Goal: Task Accomplishment & Management: Manage account settings

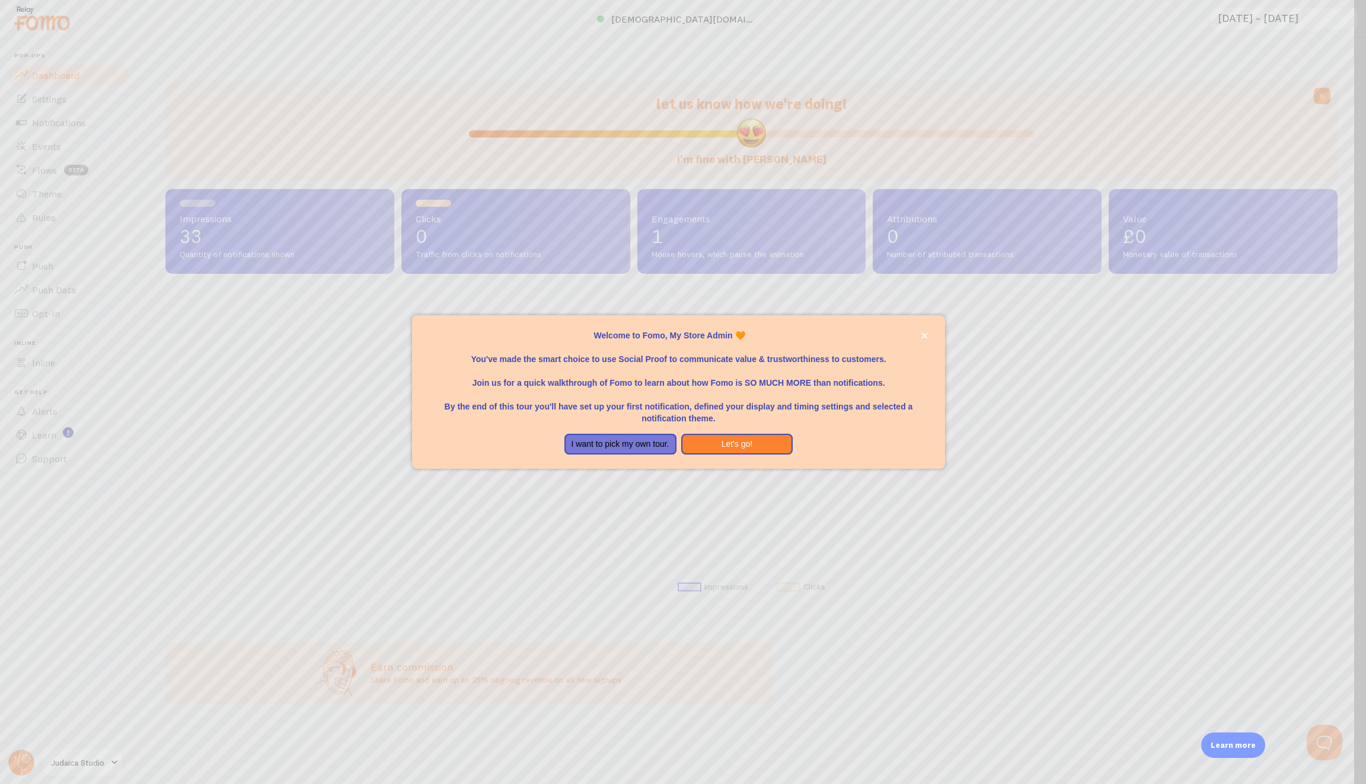
scroll to position [312, 1172]
click at [630, 429] on div "Welcome to Fomo, My Store Admin 🧡You&amp;#39;ve made the smart choice to use So…" at bounding box center [679, 429] width 534 height 9
click at [610, 443] on button "I want to pick my own tour." at bounding box center [620, 444] width 112 height 21
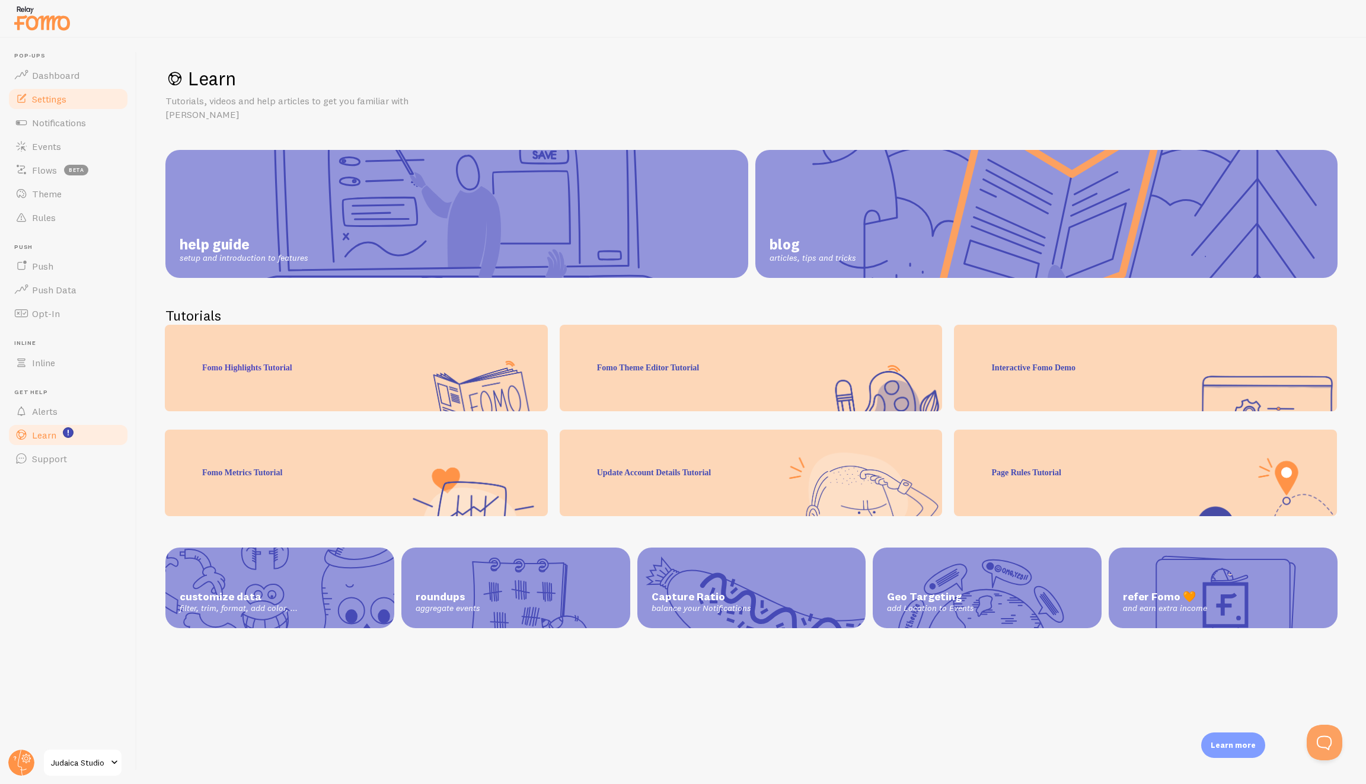
click at [44, 90] on link "Settings" at bounding box center [68, 99] width 122 height 24
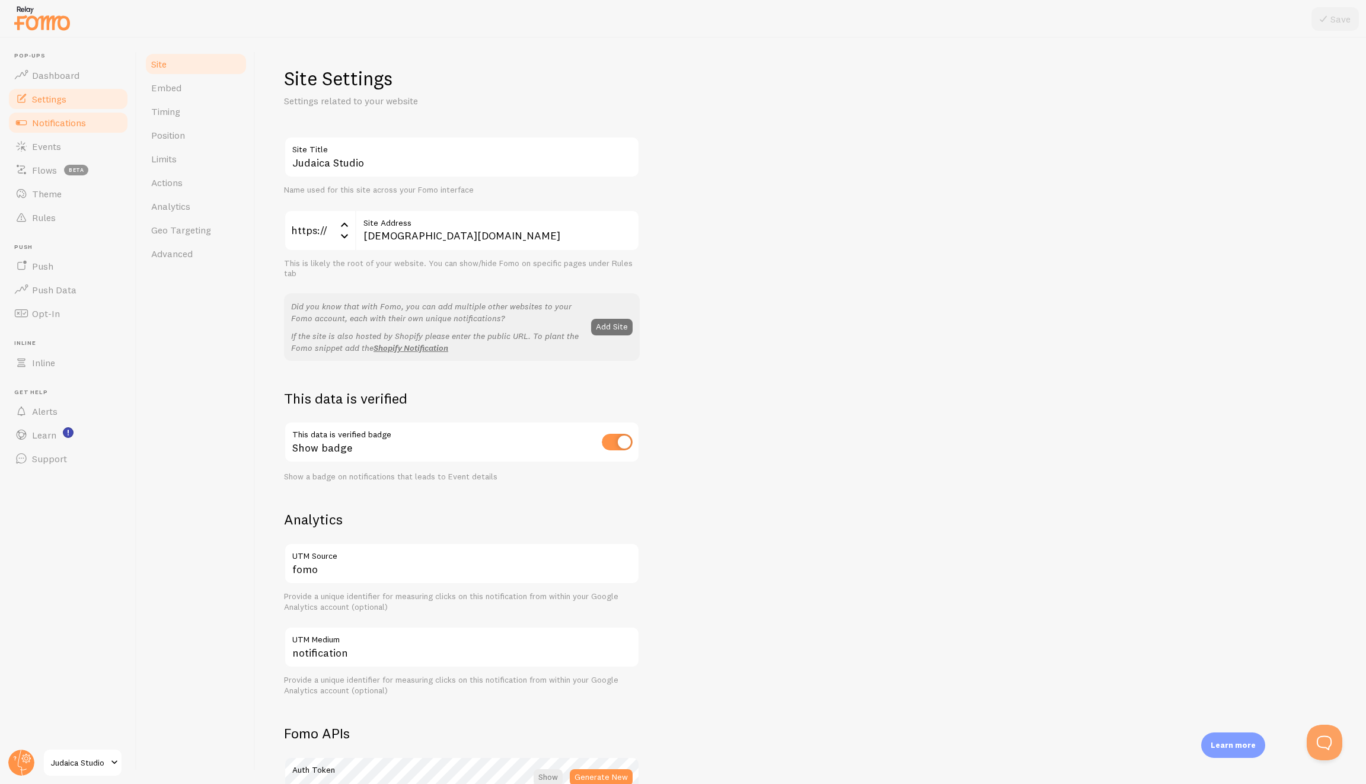
click at [79, 116] on link "Notifications" at bounding box center [68, 123] width 122 height 24
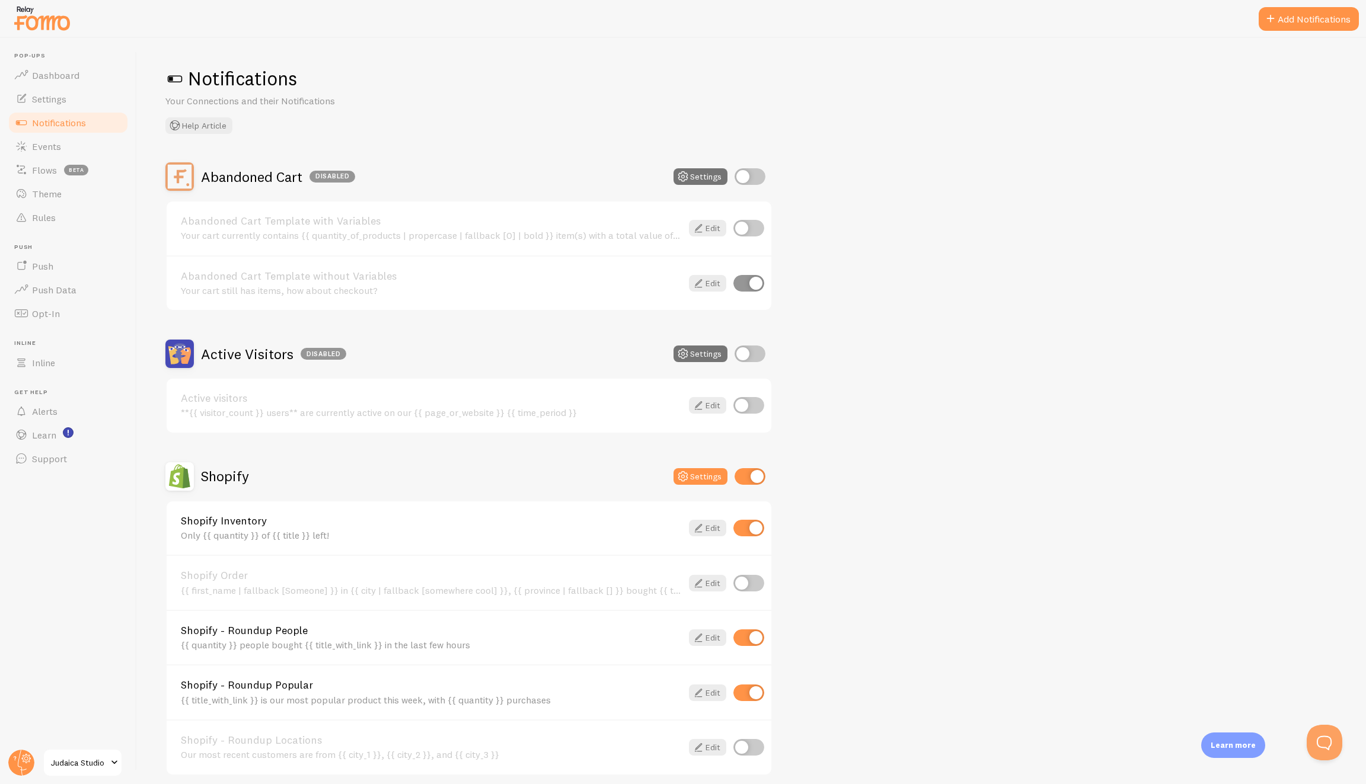
scroll to position [171, 0]
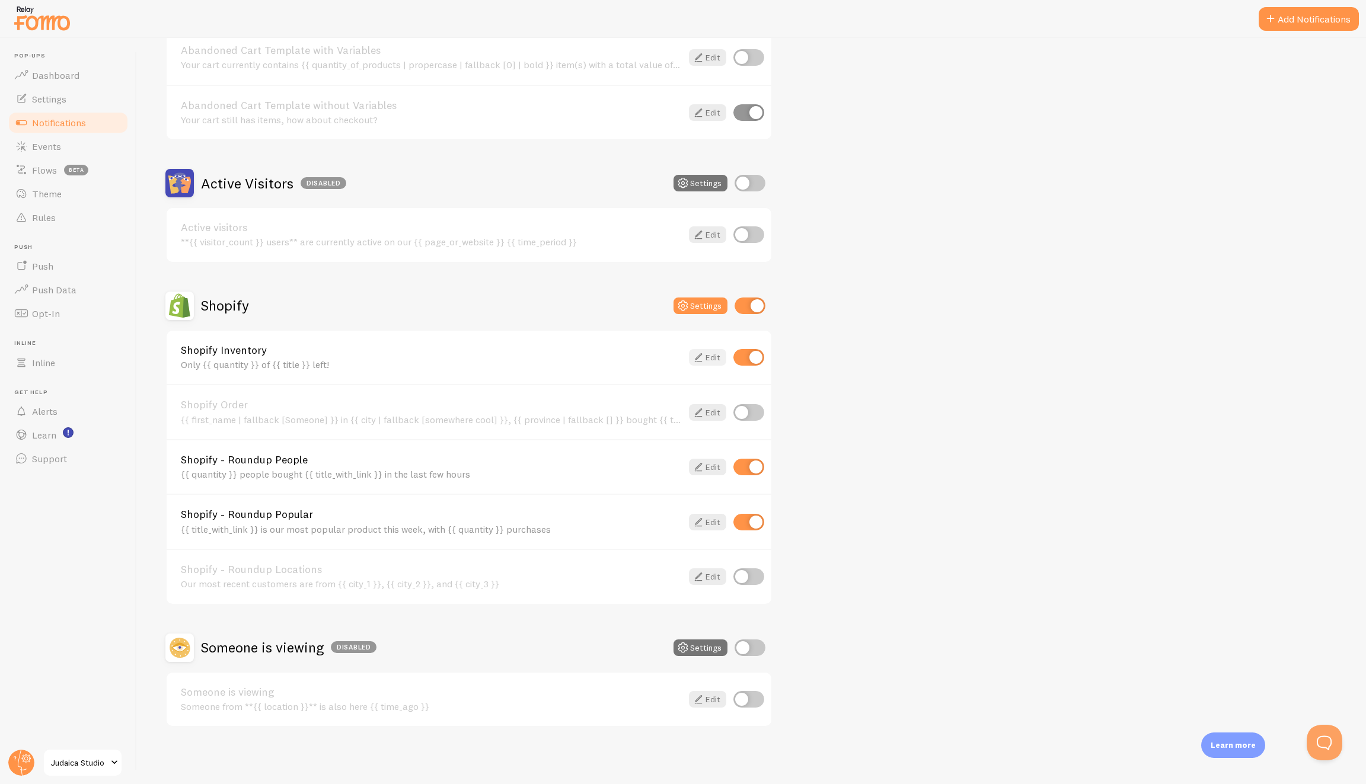
click at [693, 354] on icon at bounding box center [698, 357] width 14 height 14
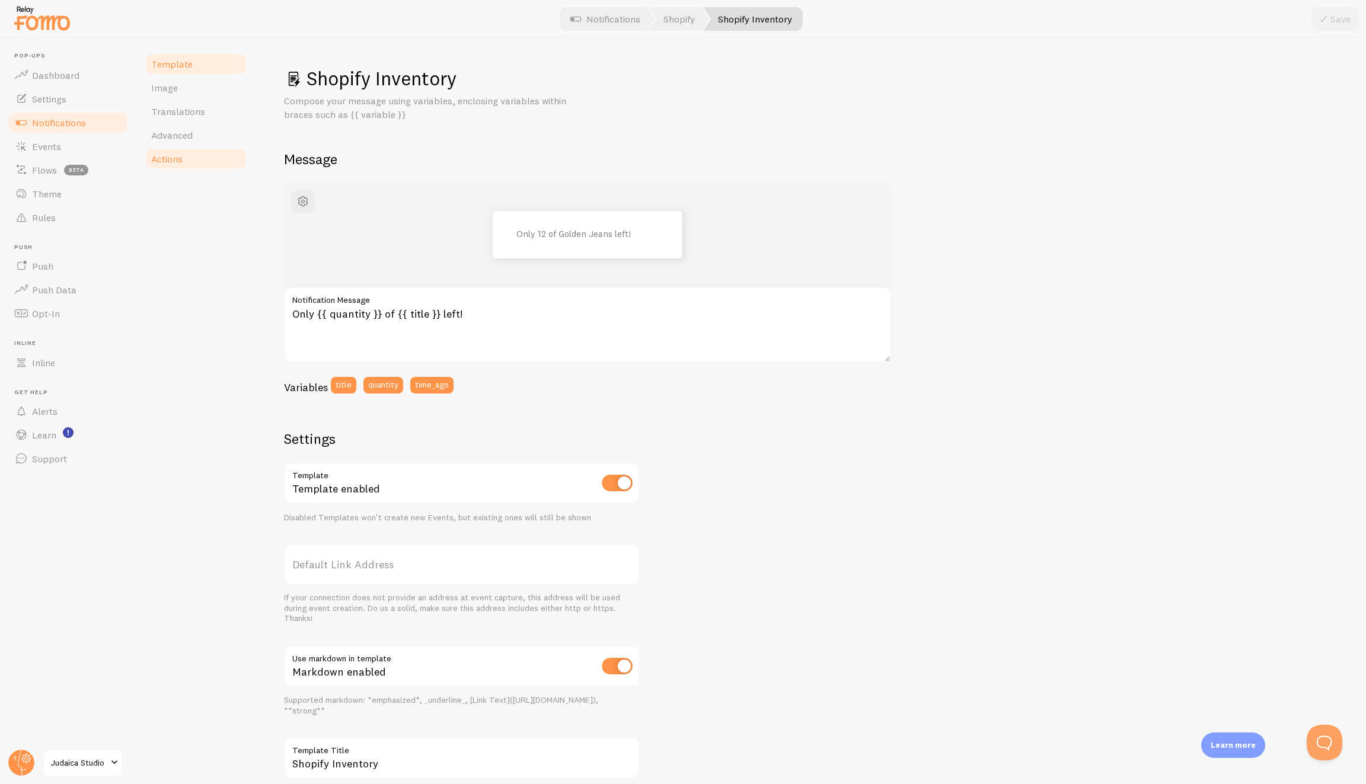
click at [164, 164] on span "Actions" at bounding box center [166, 159] width 31 height 12
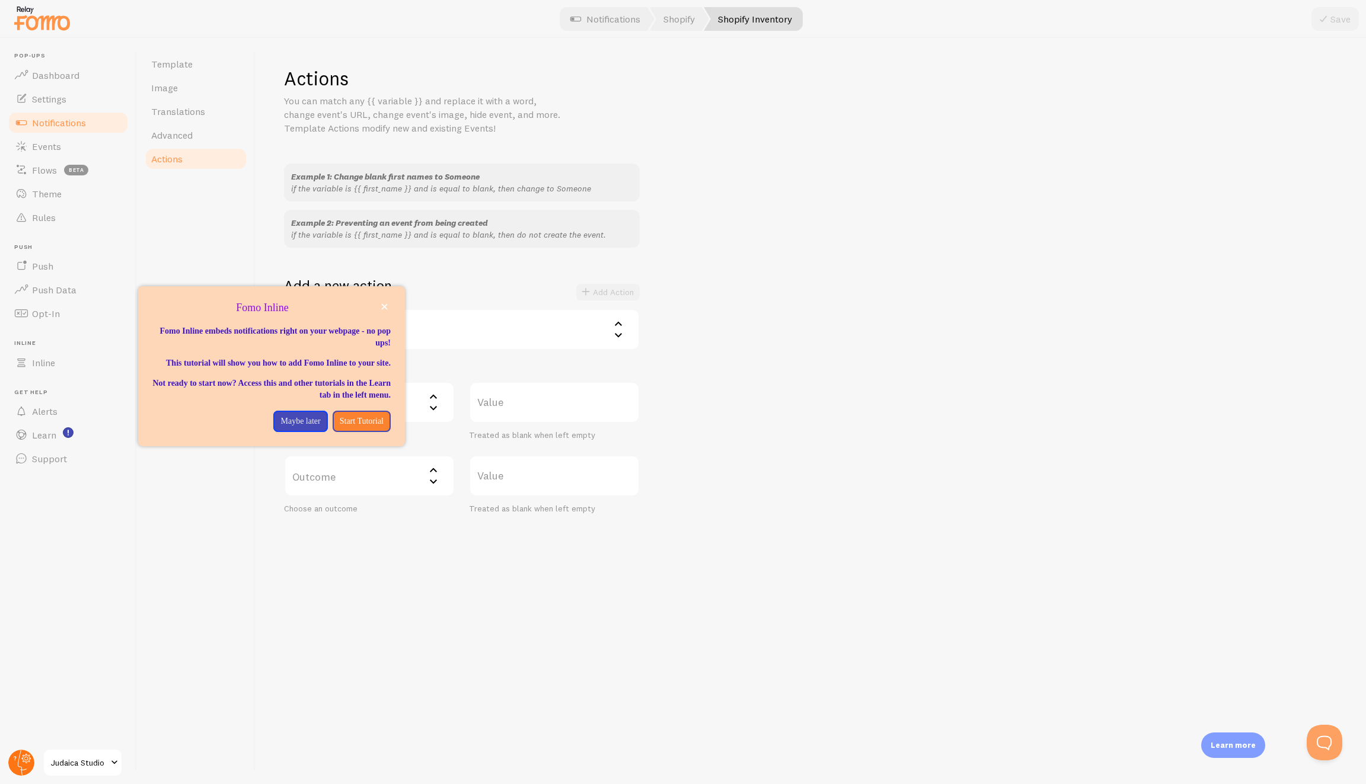
click at [16, 753] on circle at bounding box center [21, 763] width 26 height 26
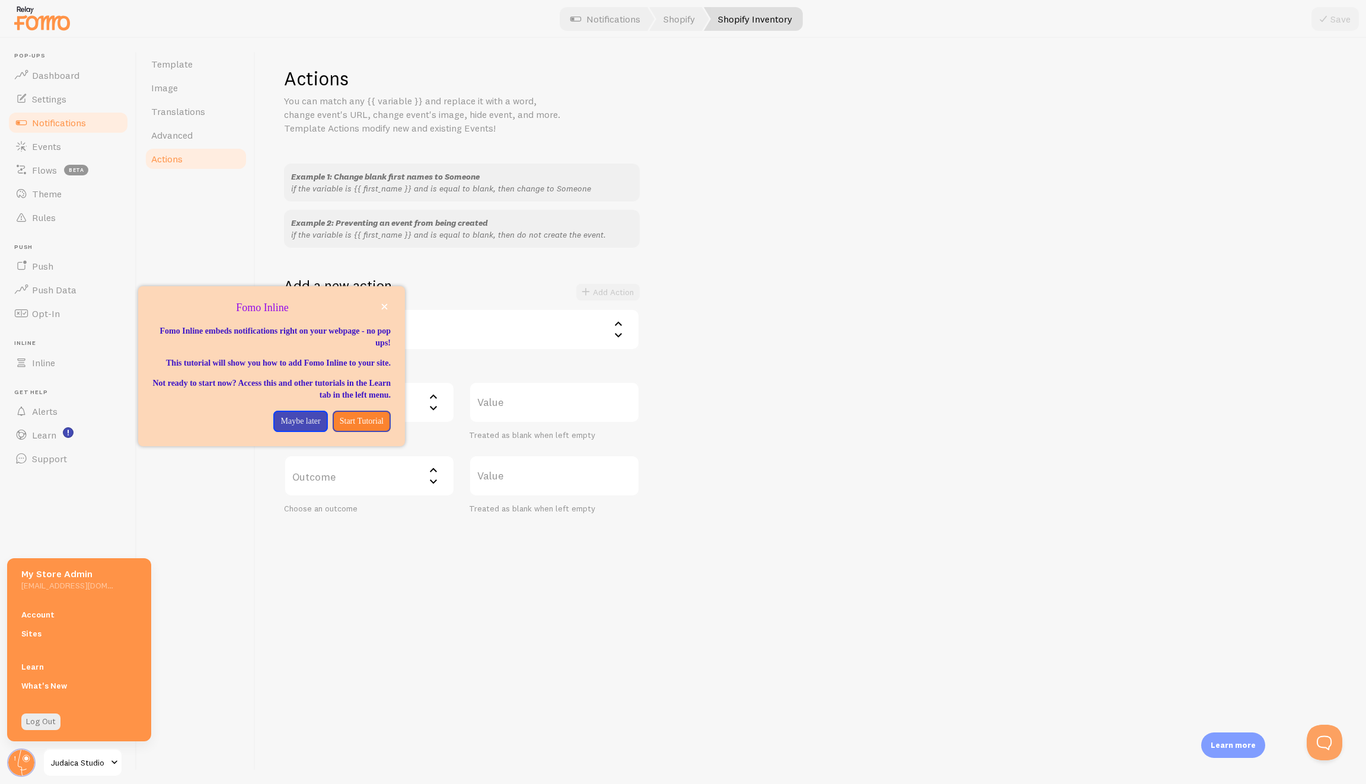
click at [204, 644] on div "Template Image Translations Advanced Actions" at bounding box center [196, 411] width 119 height 746
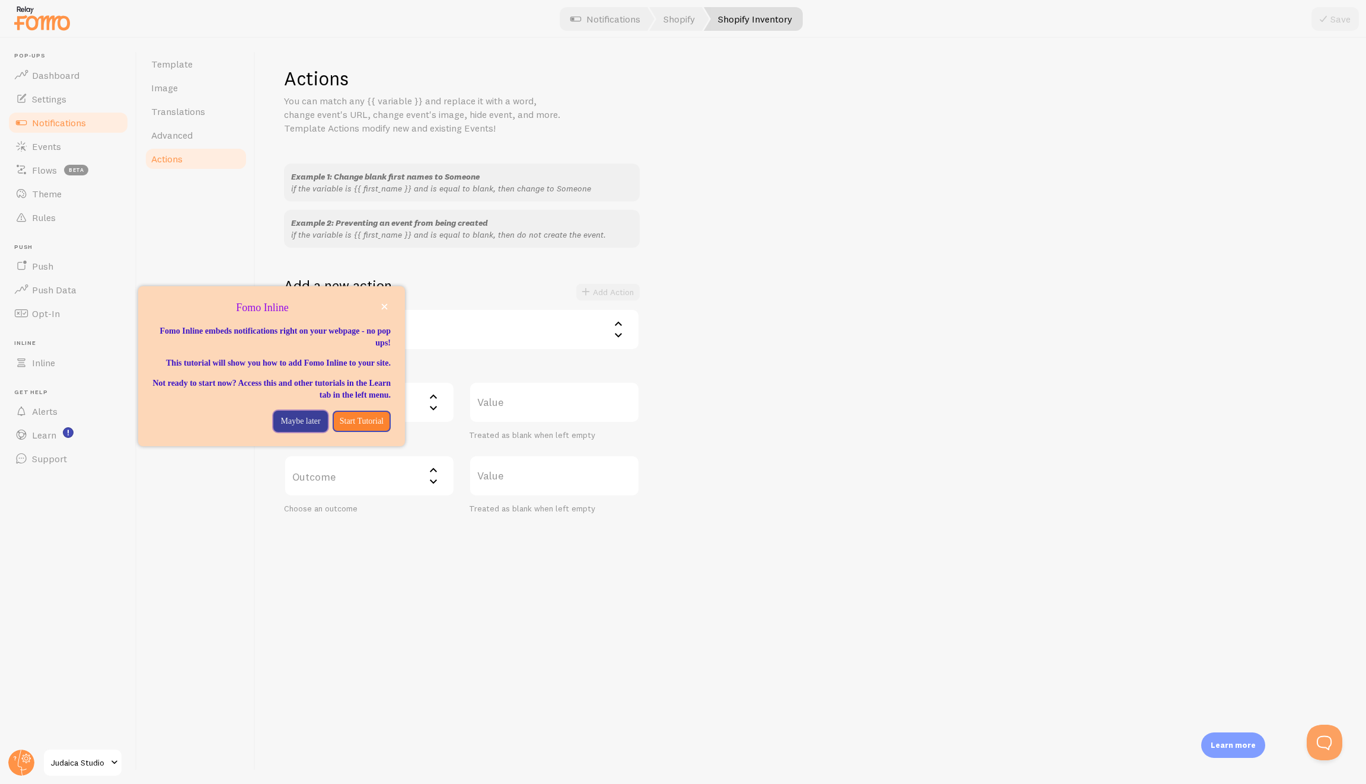
click at [281, 427] on p "Maybe later" at bounding box center [300, 422] width 40 height 12
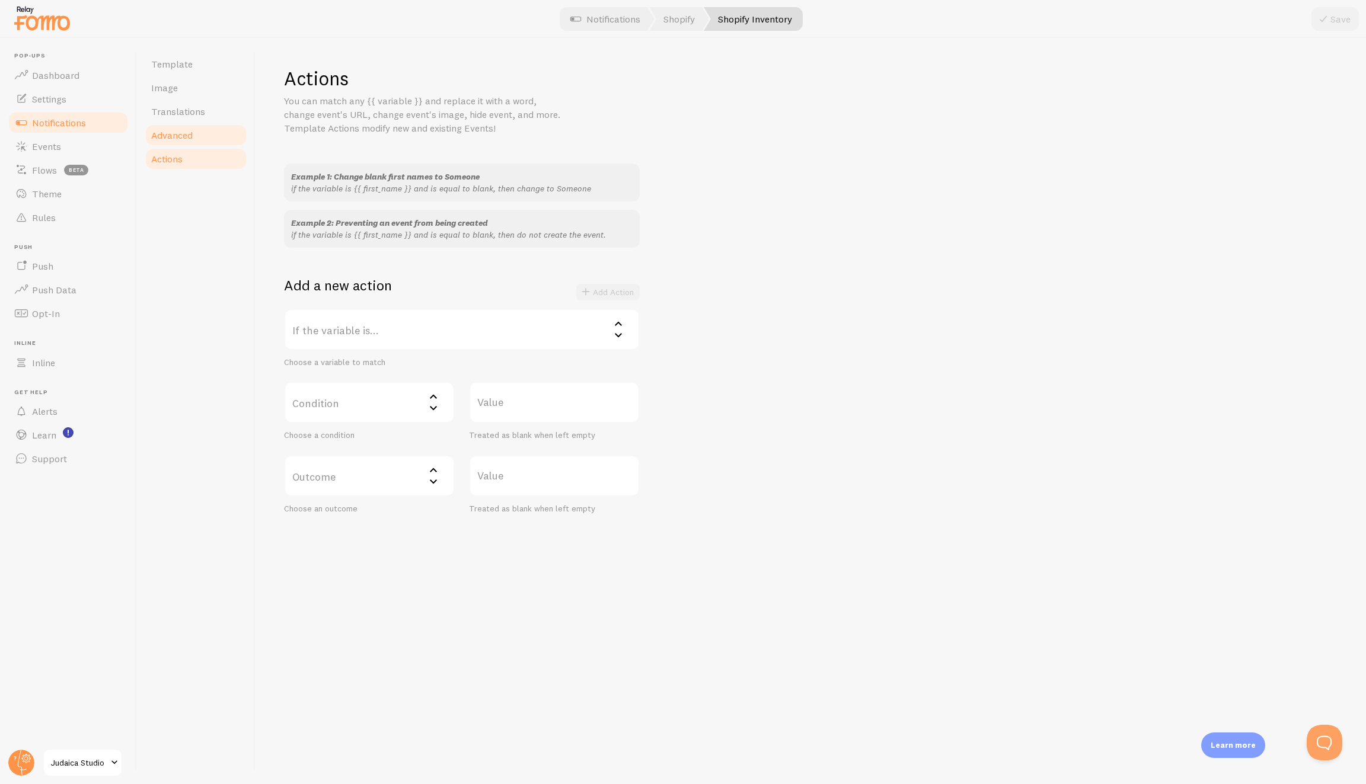
click at [173, 142] on link "Advanced" at bounding box center [196, 135] width 104 height 24
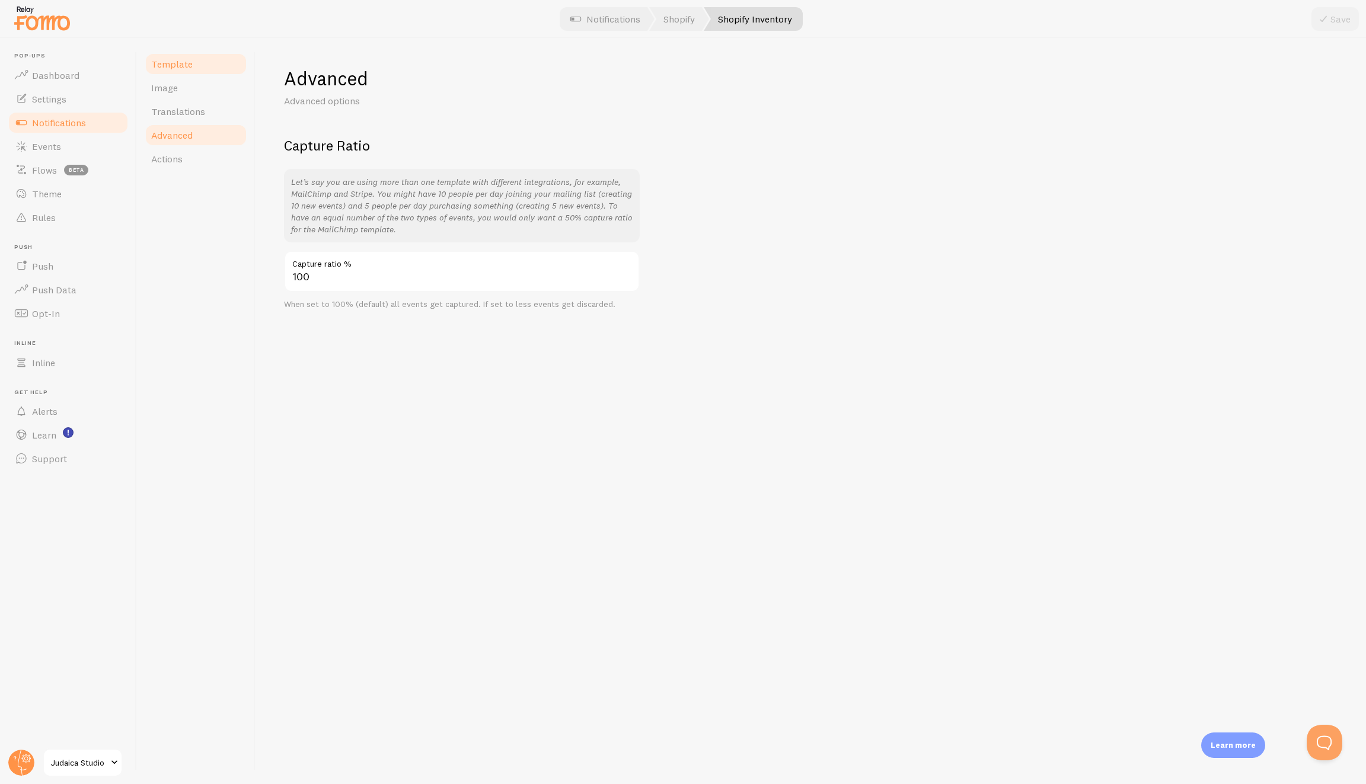
click at [200, 54] on link "Template" at bounding box center [196, 64] width 104 height 24
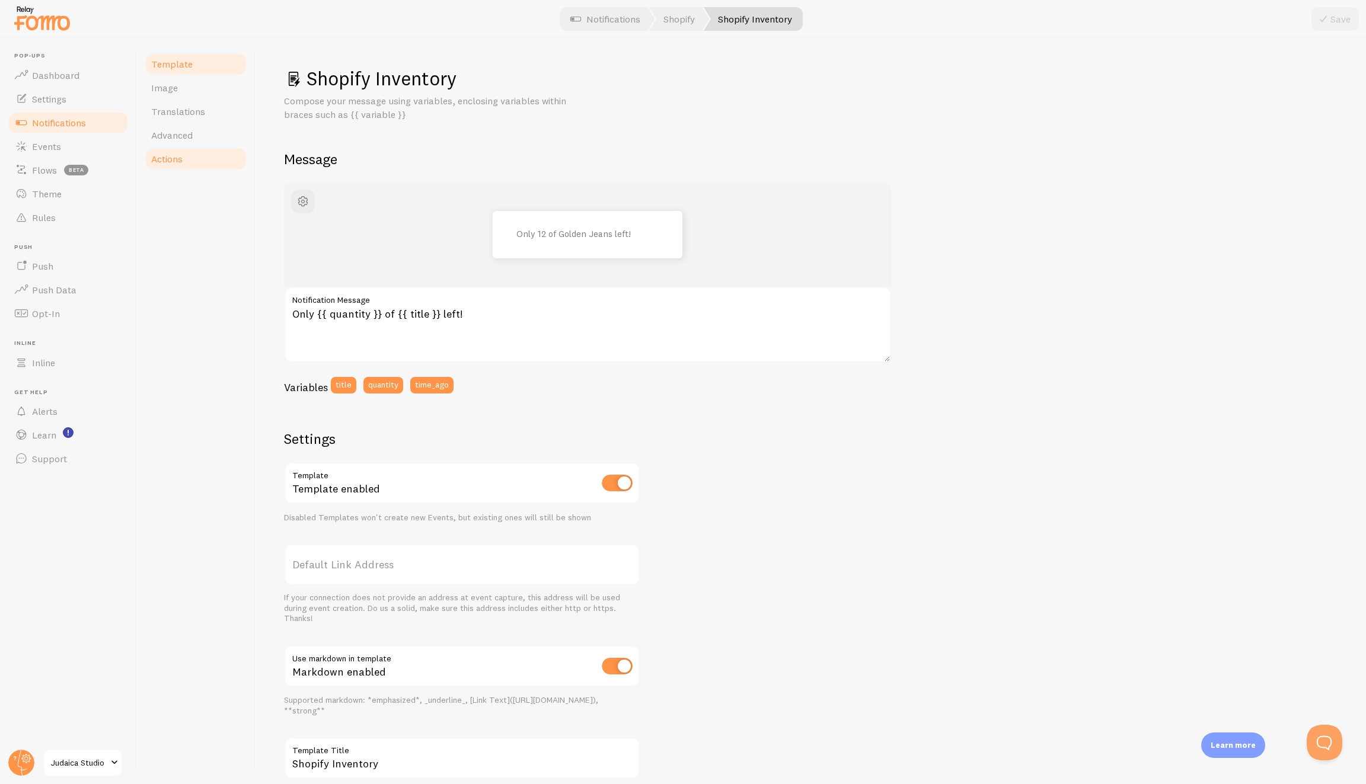
click at [205, 157] on link "Actions" at bounding box center [196, 159] width 104 height 24
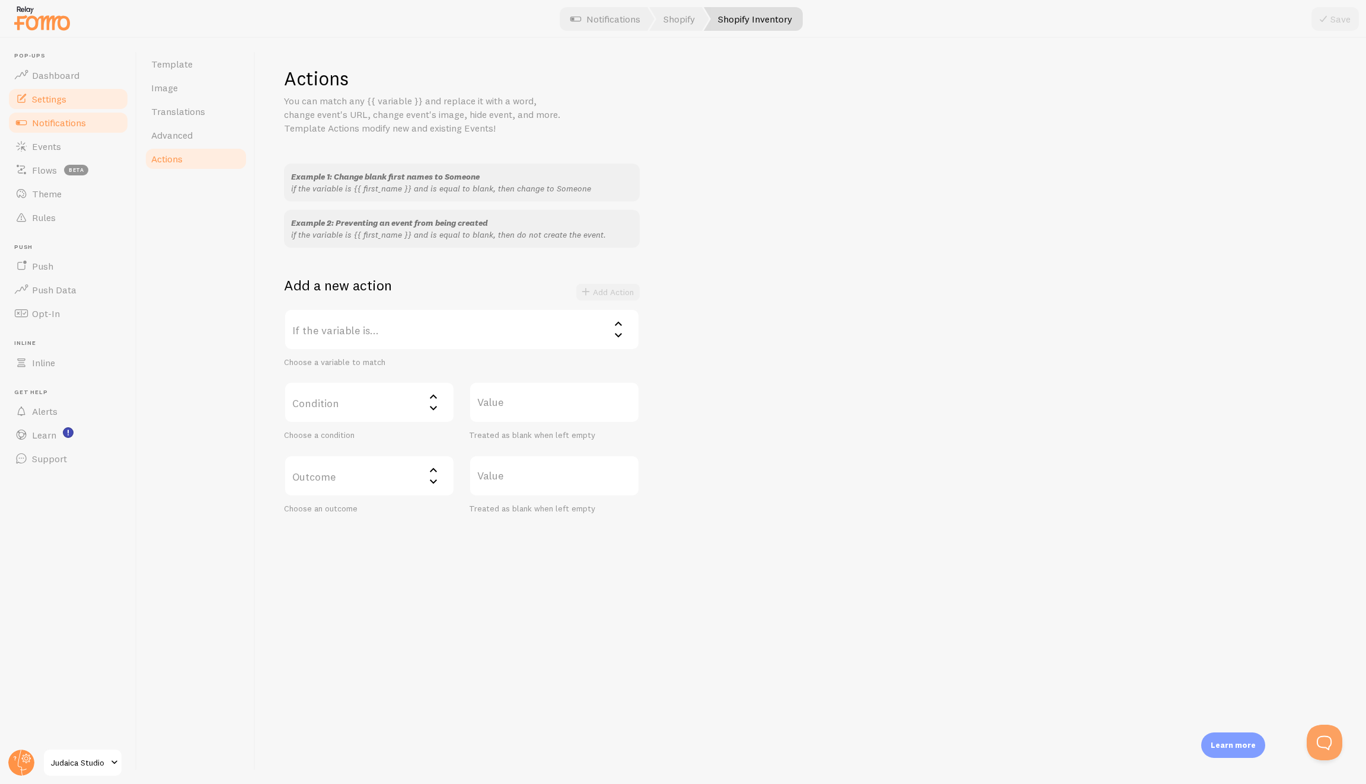
click at [69, 102] on link "Settings" at bounding box center [68, 99] width 122 height 24
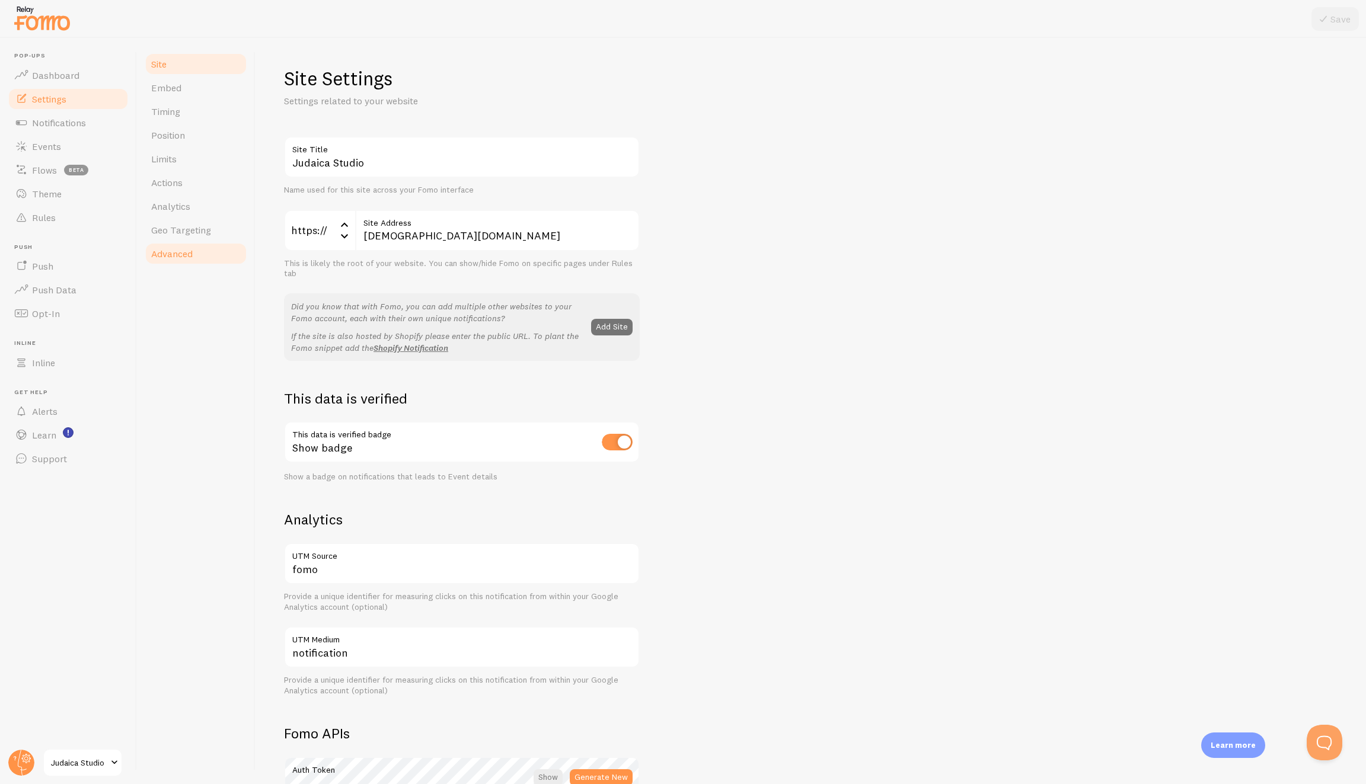
click at [235, 261] on link "Advanced" at bounding box center [196, 254] width 104 height 24
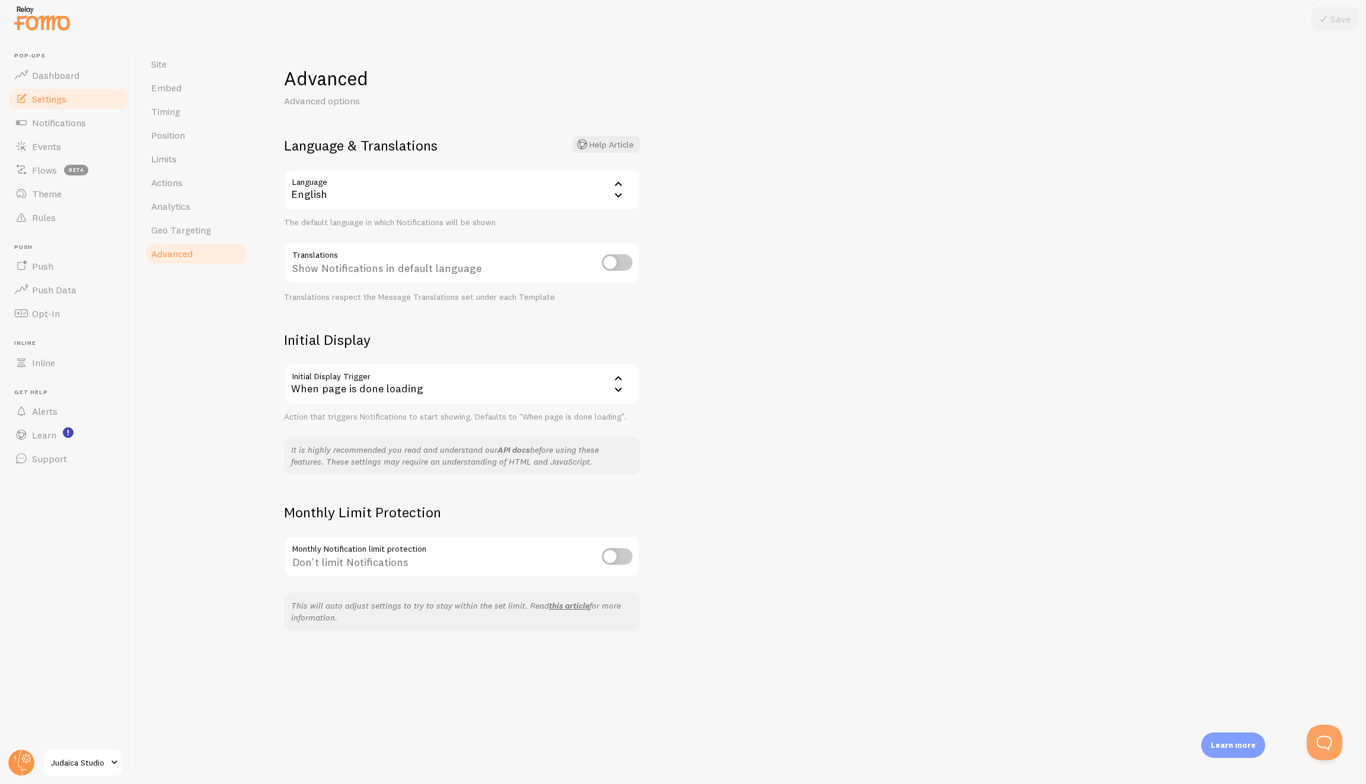
click at [520, 451] on link "API docs" at bounding box center [513, 450] width 33 height 11
click at [190, 232] on span "Geo Targeting" at bounding box center [181, 230] width 60 height 12
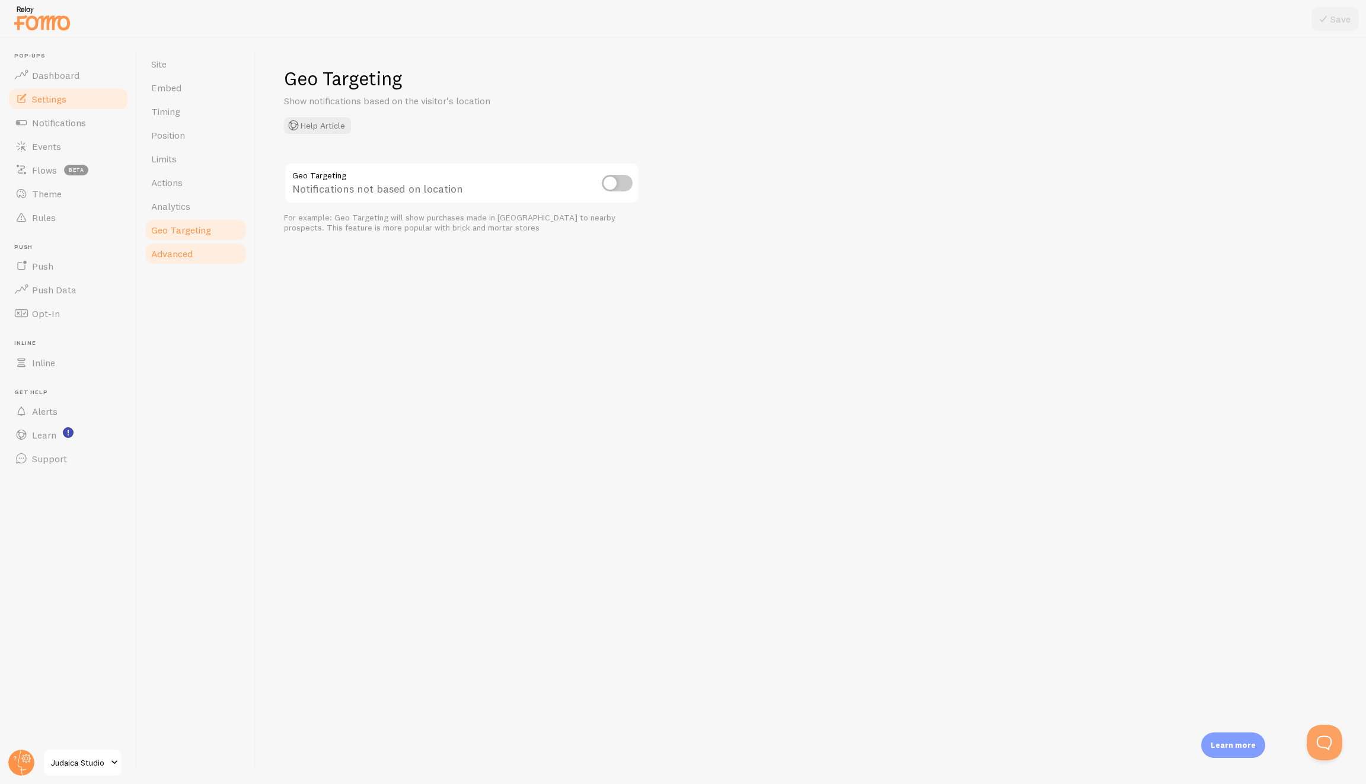
click at [193, 248] on link "Advanced" at bounding box center [196, 254] width 104 height 24
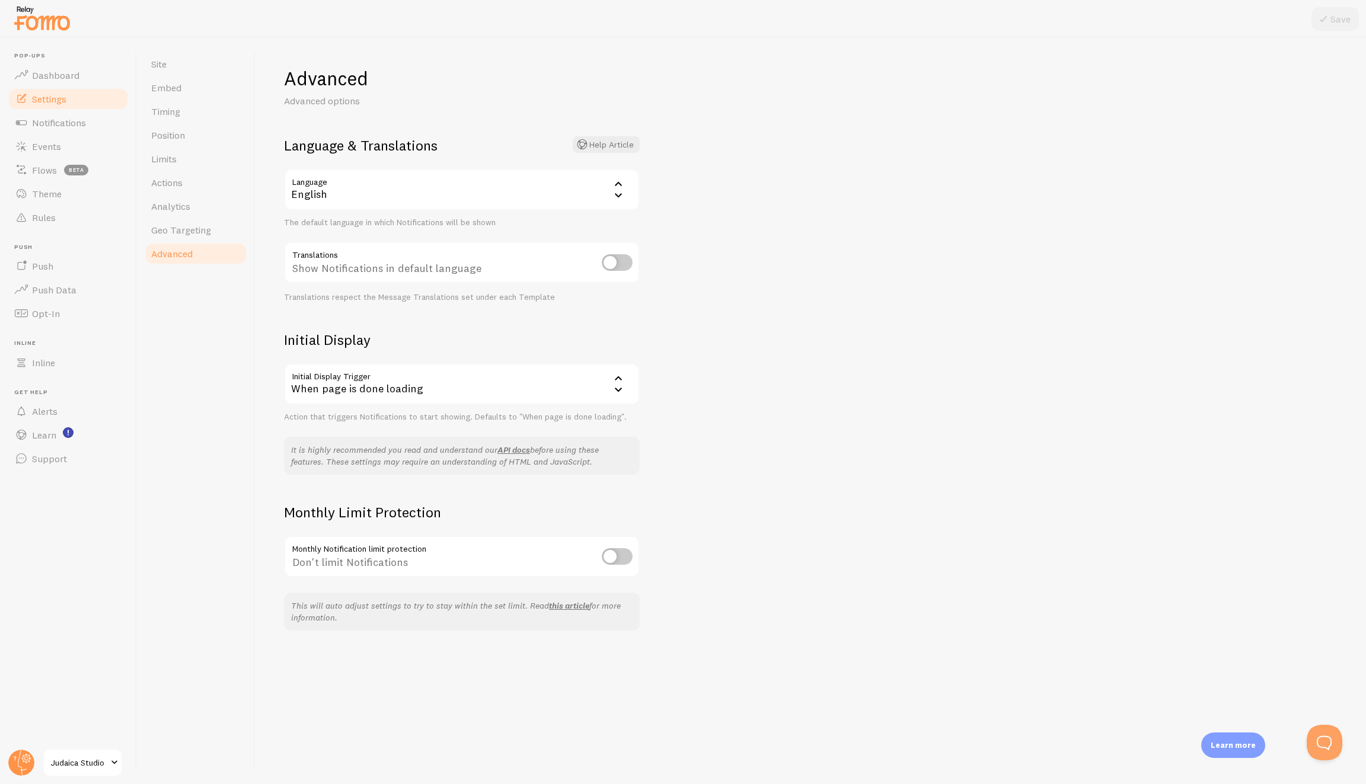
click at [505, 391] on div "When page is done loading" at bounding box center [462, 384] width 356 height 42
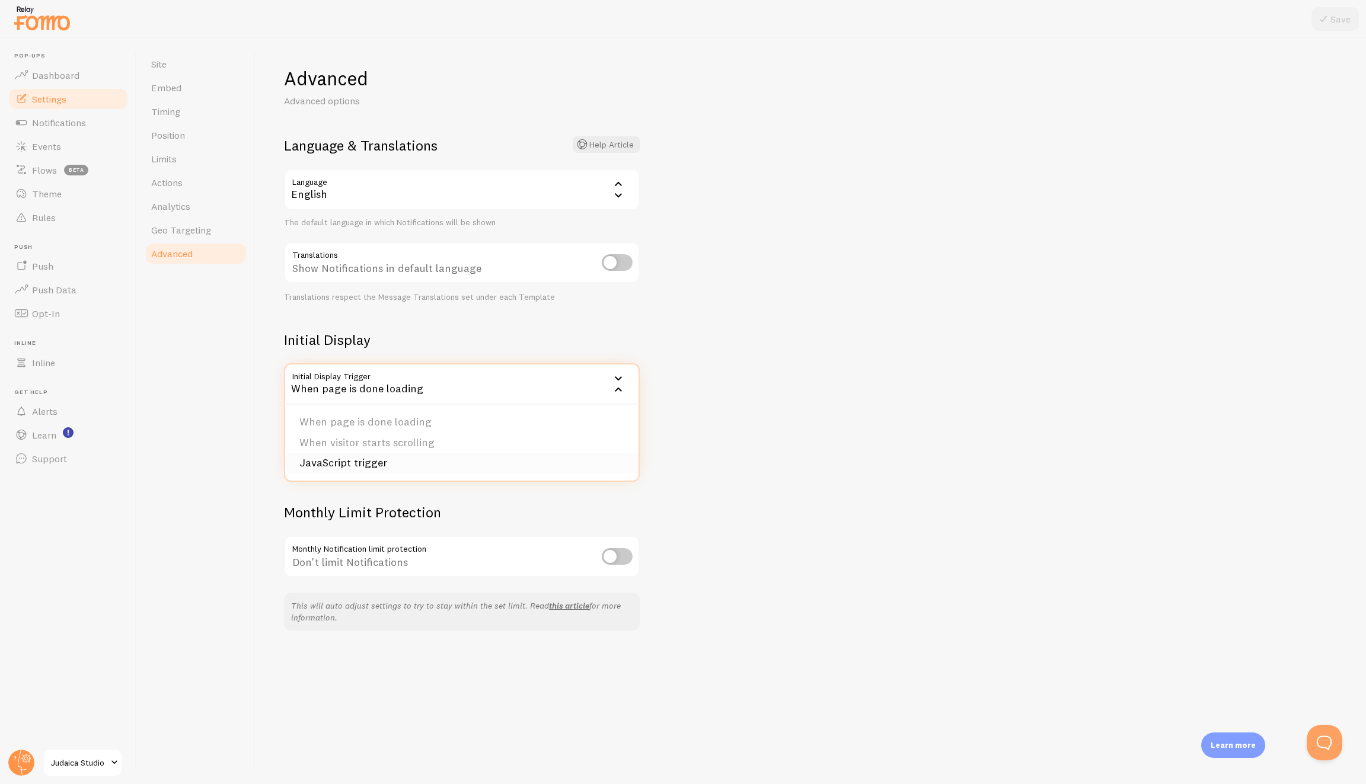
click at [401, 454] on li "JavaScript trigger" at bounding box center [461, 463] width 353 height 21
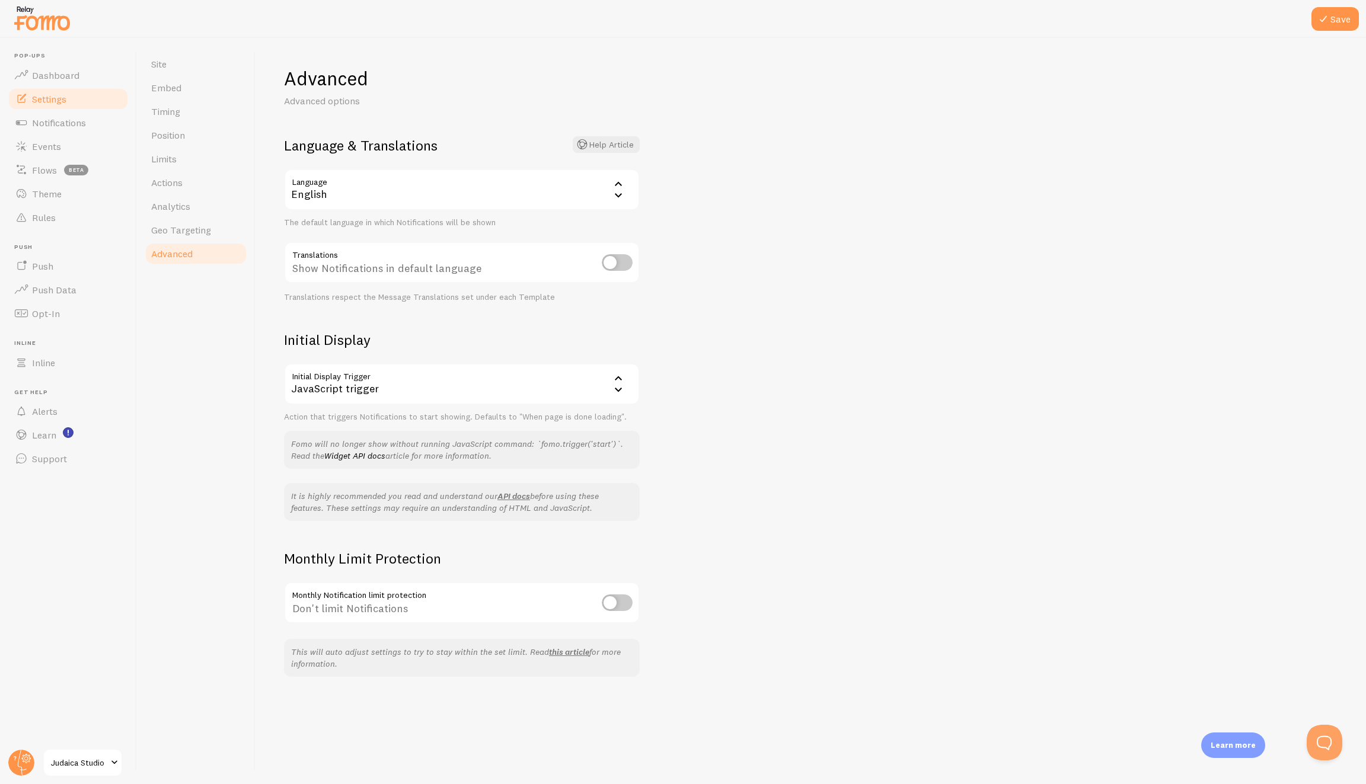
click at [469, 379] on div "JavaScript trigger" at bounding box center [462, 384] width 356 height 42
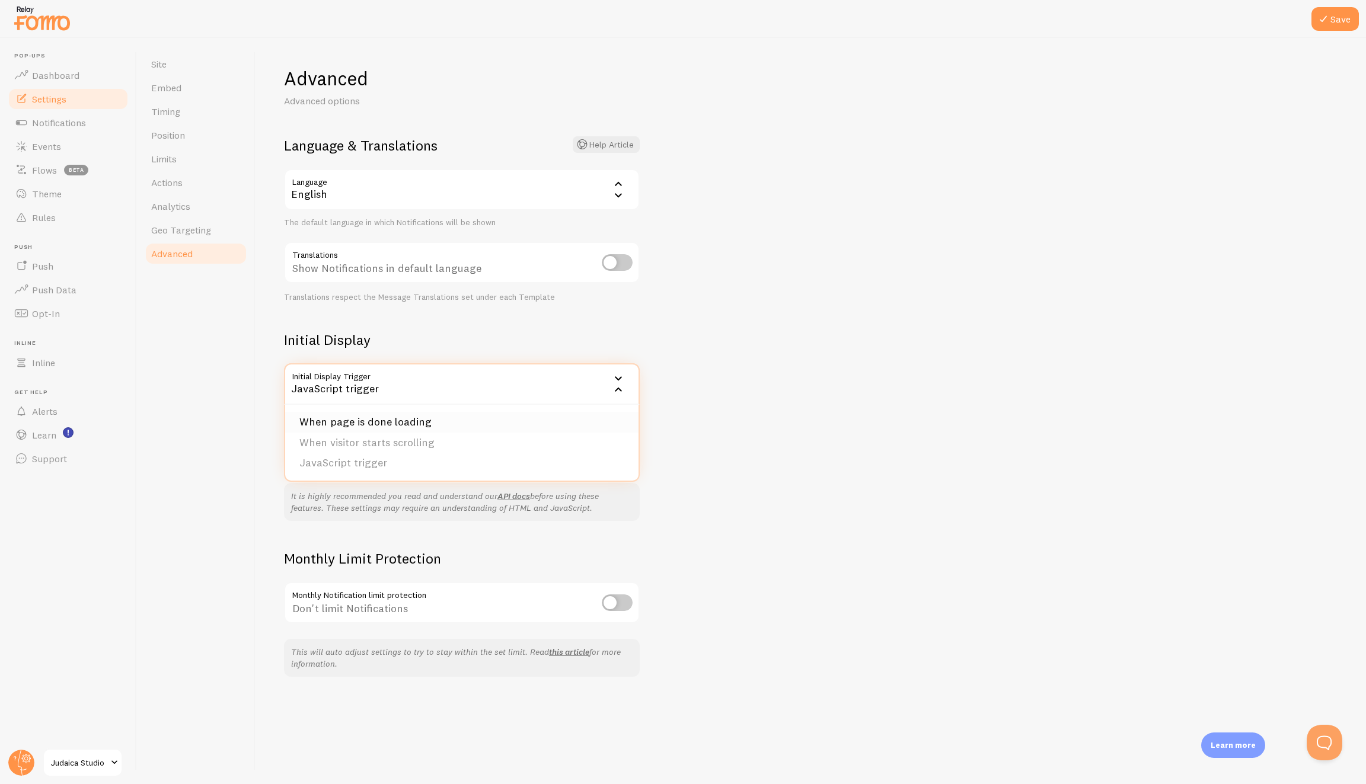
click at [350, 420] on li "When page is done loading" at bounding box center [461, 422] width 353 height 21
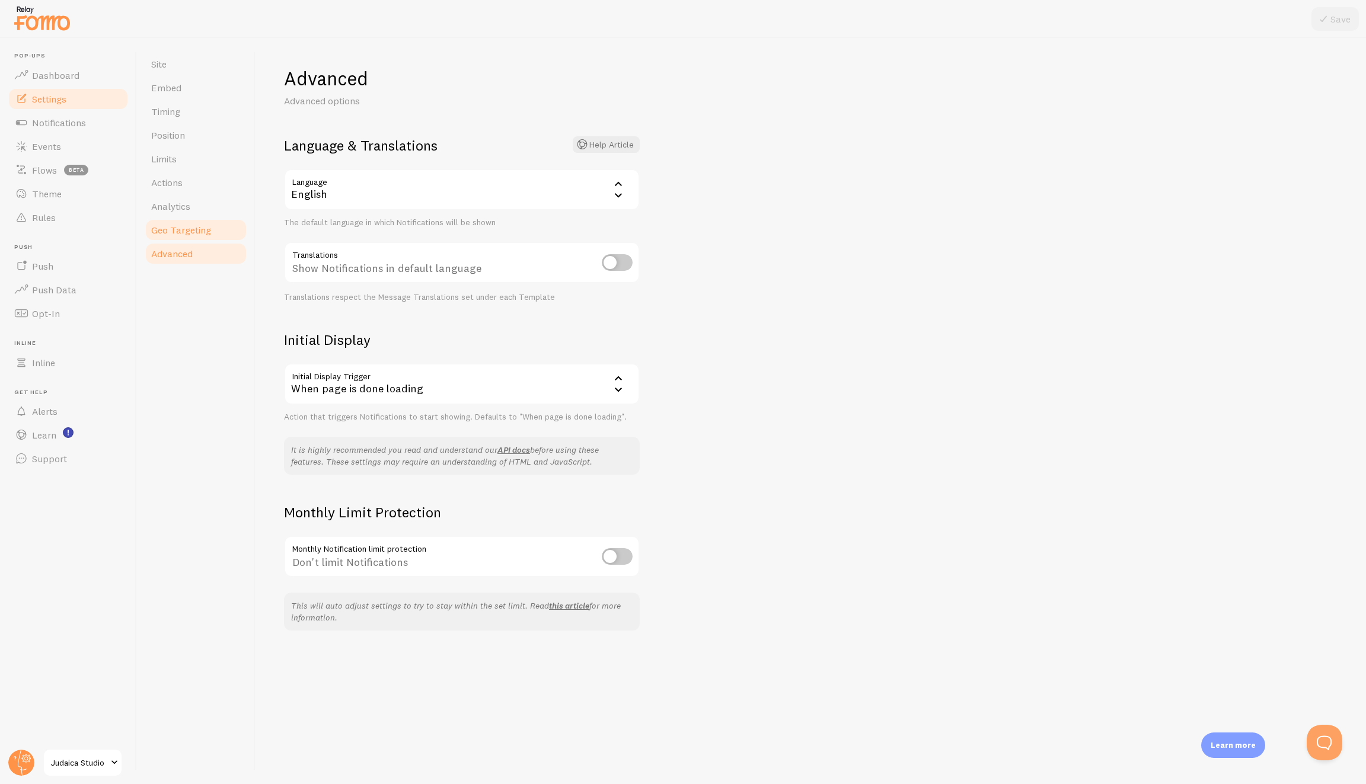
click at [197, 225] on span "Geo Targeting" at bounding box center [181, 230] width 60 height 12
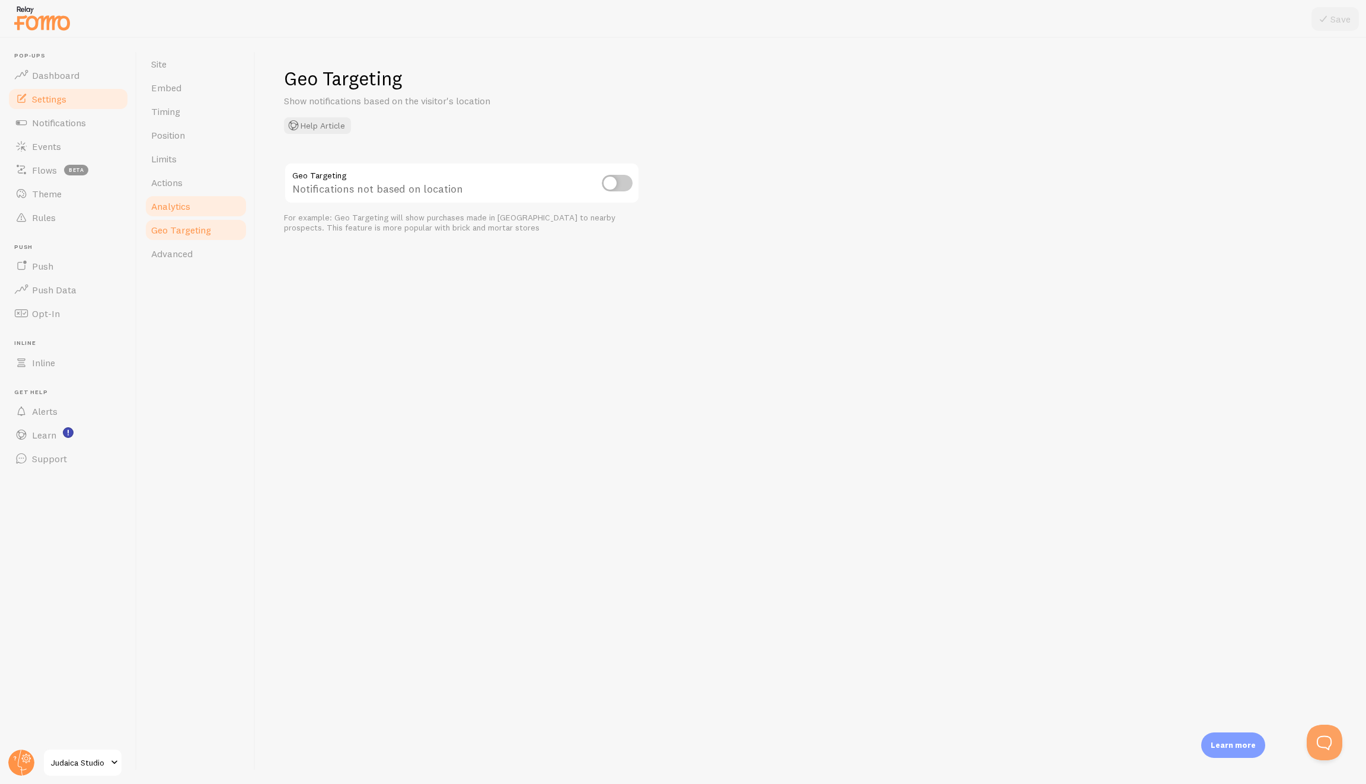
click at [197, 206] on link "Analytics" at bounding box center [196, 206] width 104 height 24
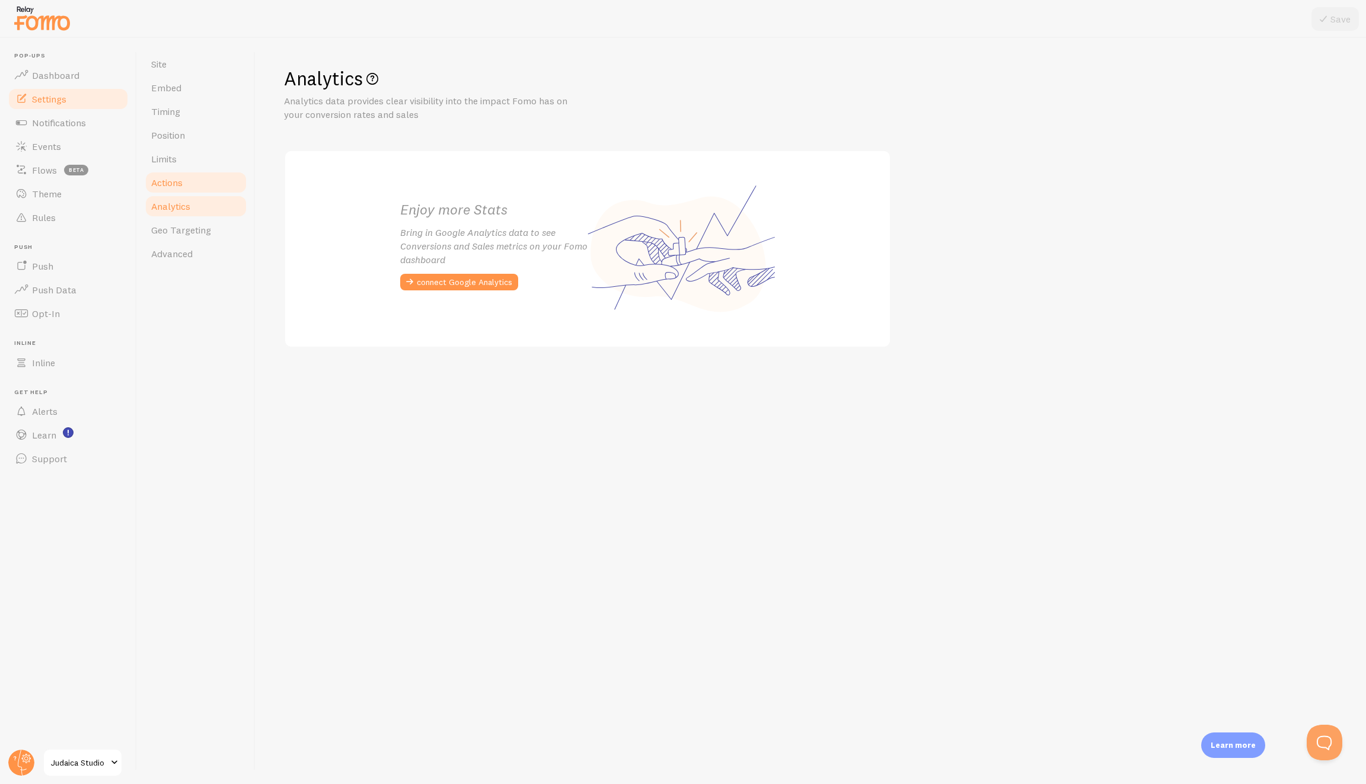
click at [194, 176] on link "Actions" at bounding box center [196, 183] width 104 height 24
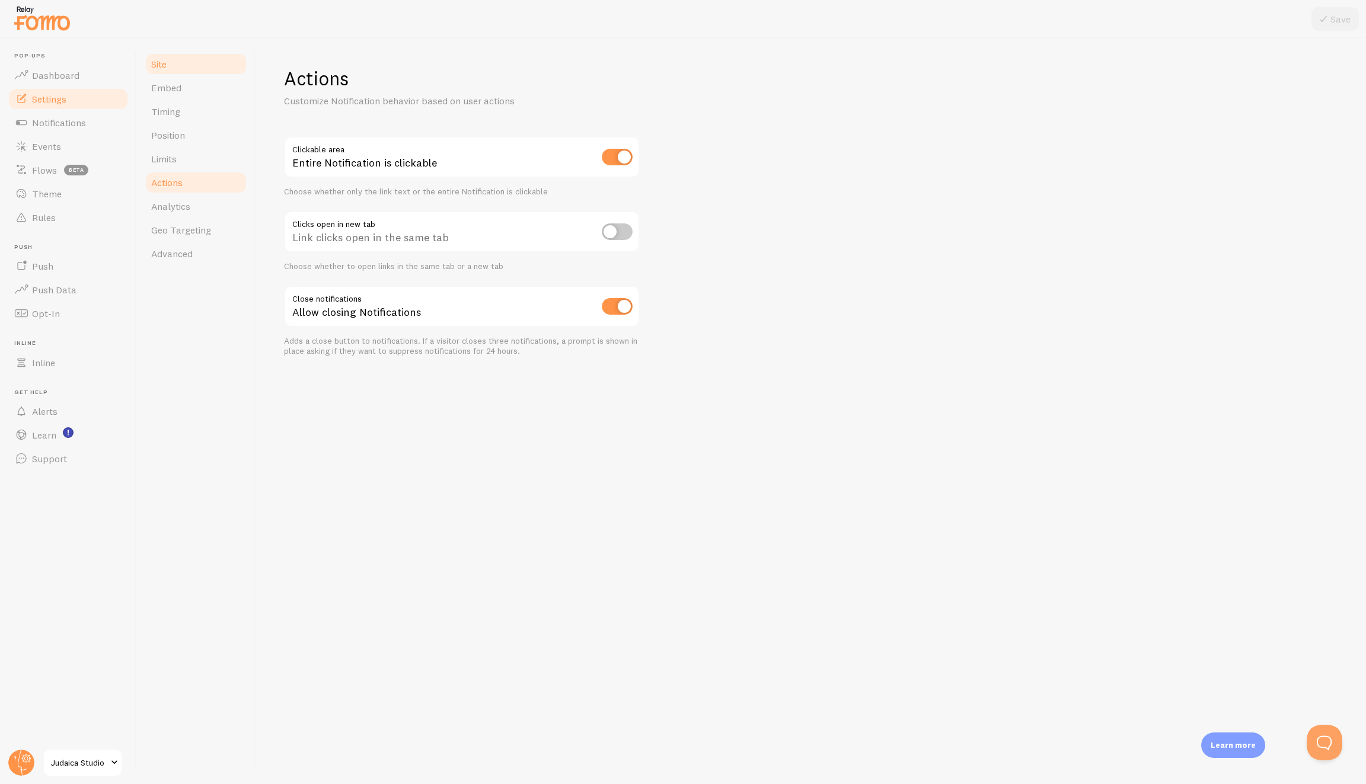
click at [191, 69] on link "Site" at bounding box center [196, 64] width 104 height 24
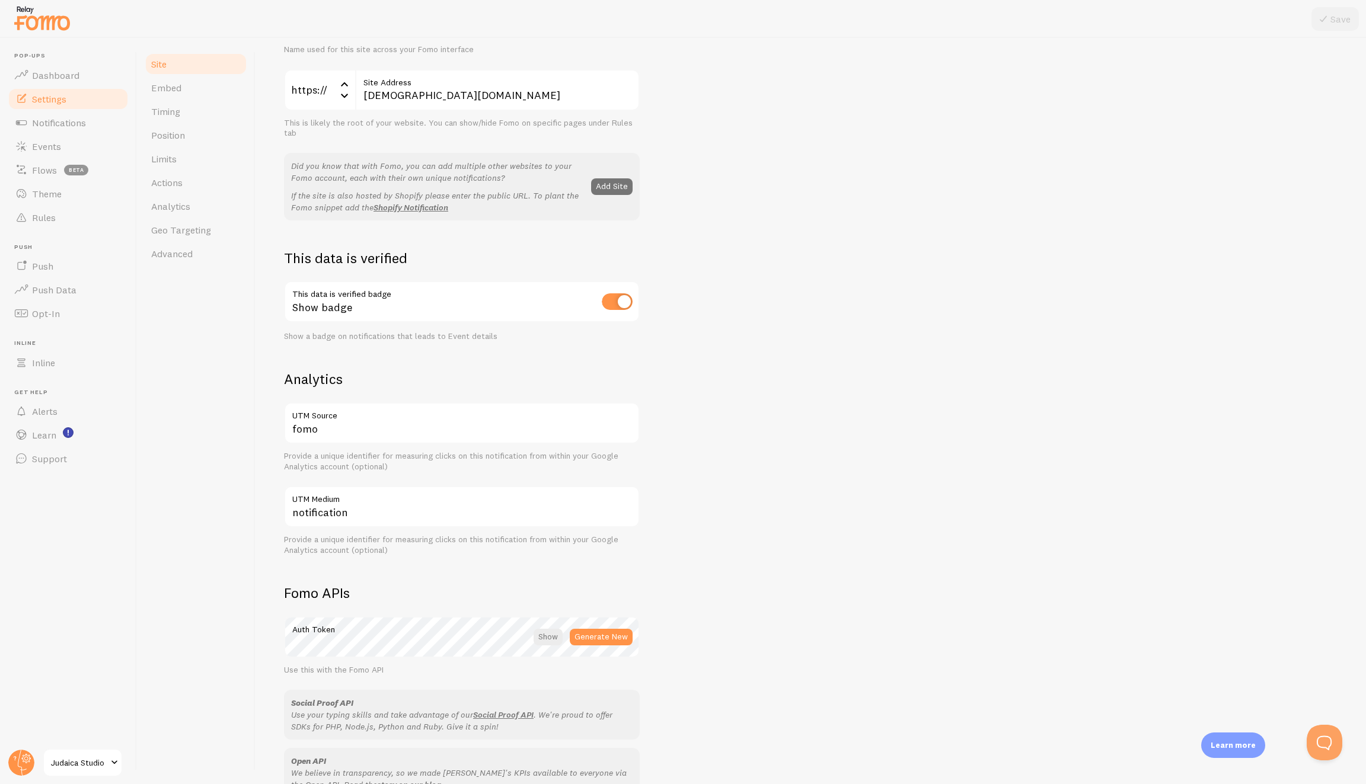
scroll to position [335, 0]
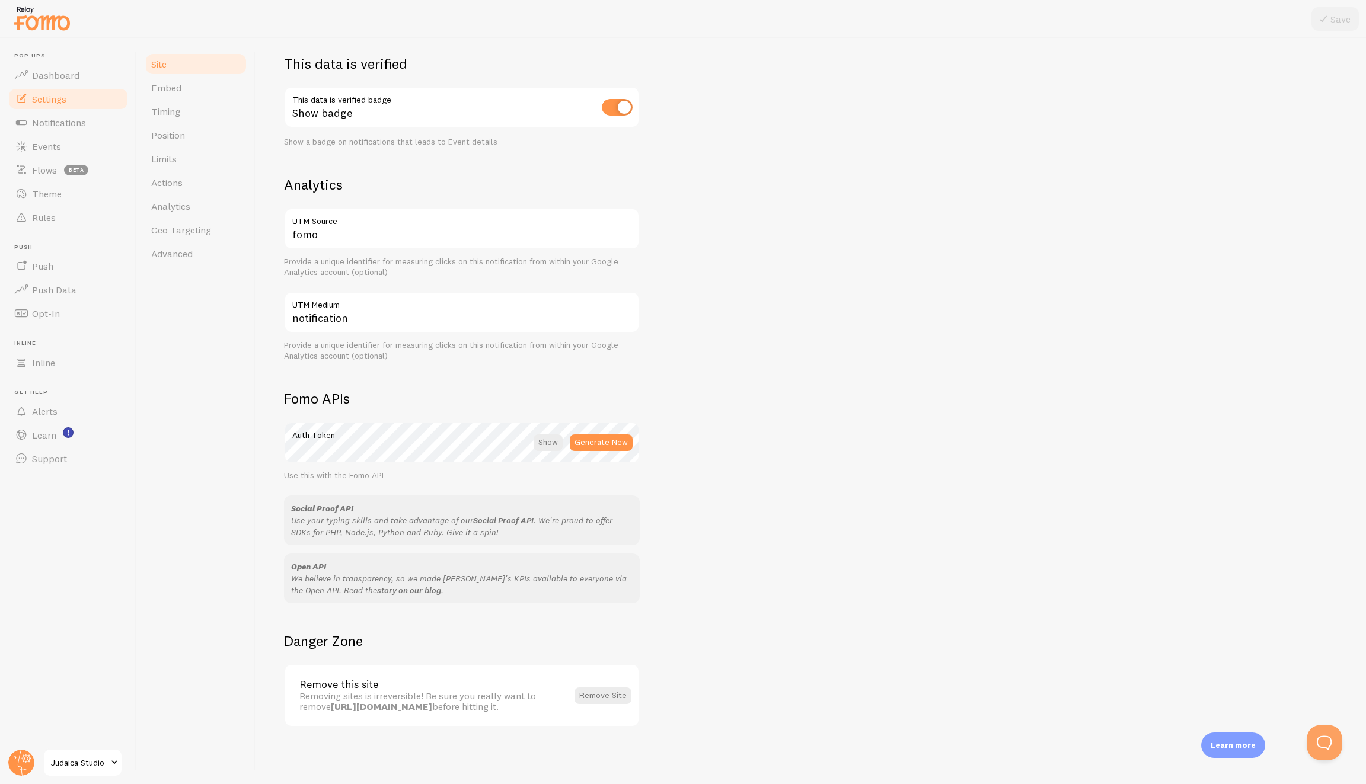
click at [516, 518] on link "Social Proof API" at bounding box center [503, 520] width 60 height 11
click at [176, 91] on span "Embed" at bounding box center [166, 88] width 30 height 12
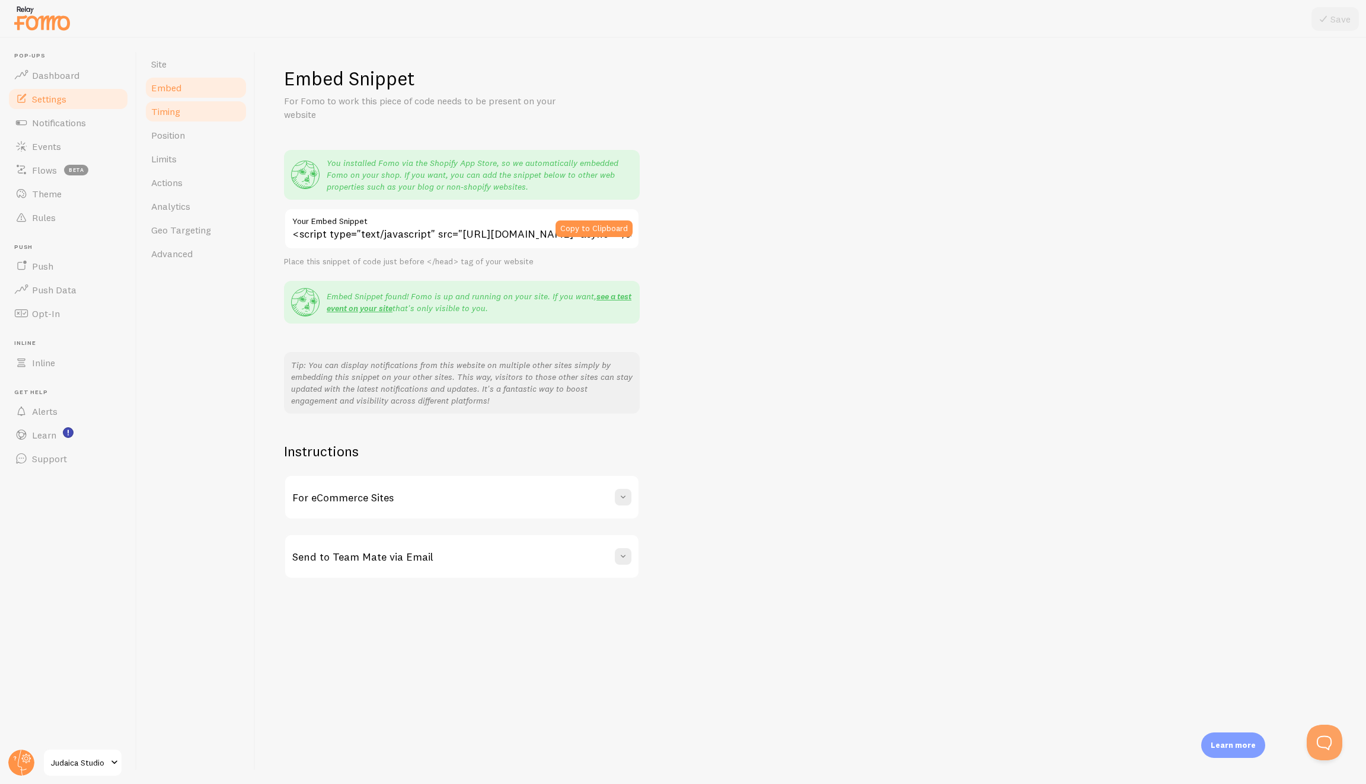
click at [185, 116] on link "Timing" at bounding box center [196, 112] width 104 height 24
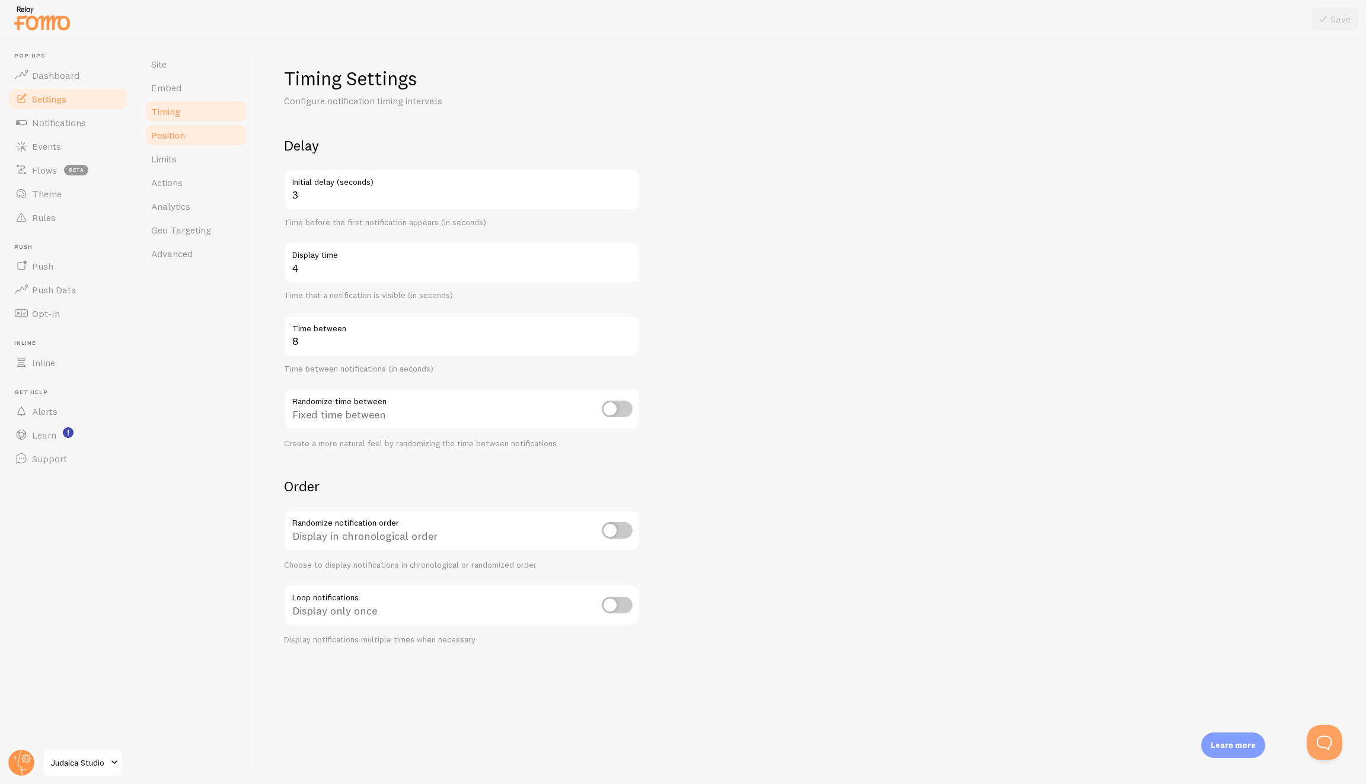
click at [183, 133] on span "Position" at bounding box center [168, 135] width 34 height 12
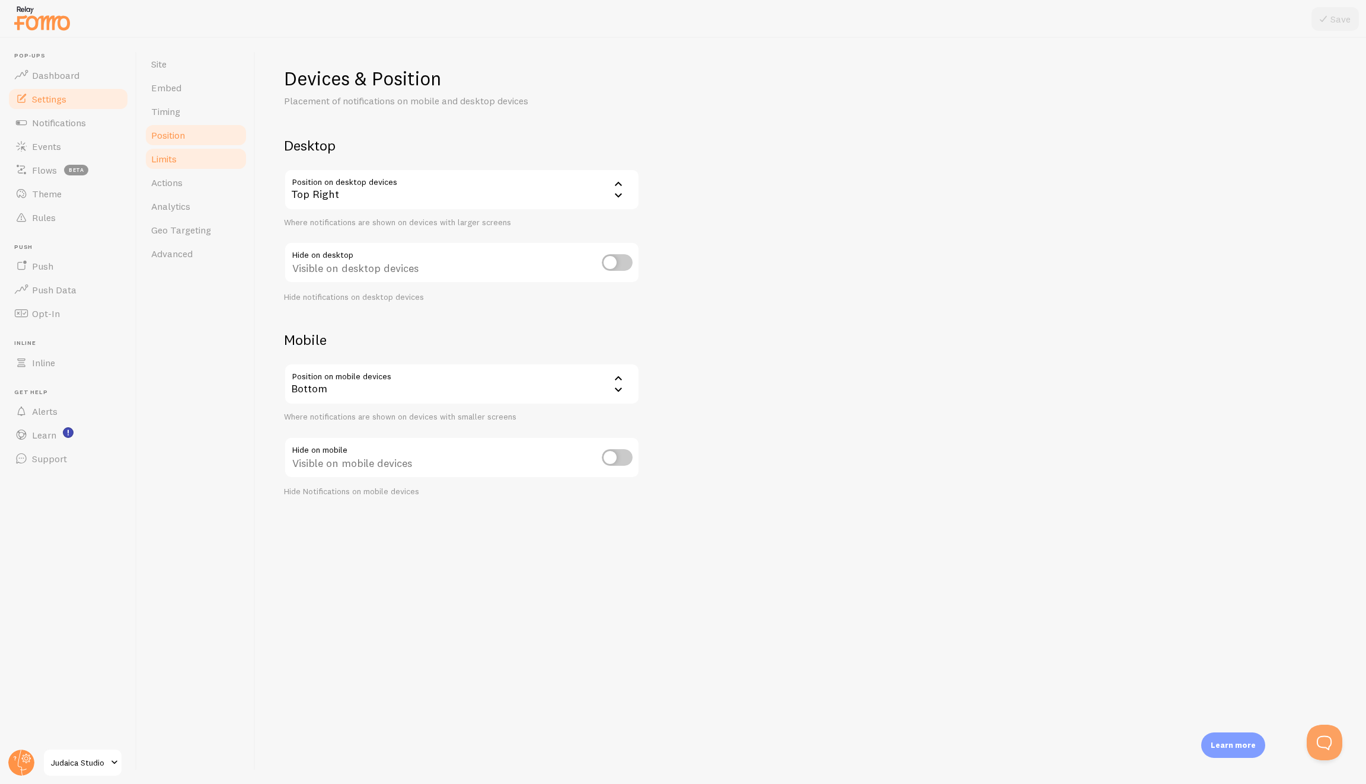
click at [192, 166] on link "Limits" at bounding box center [196, 159] width 104 height 24
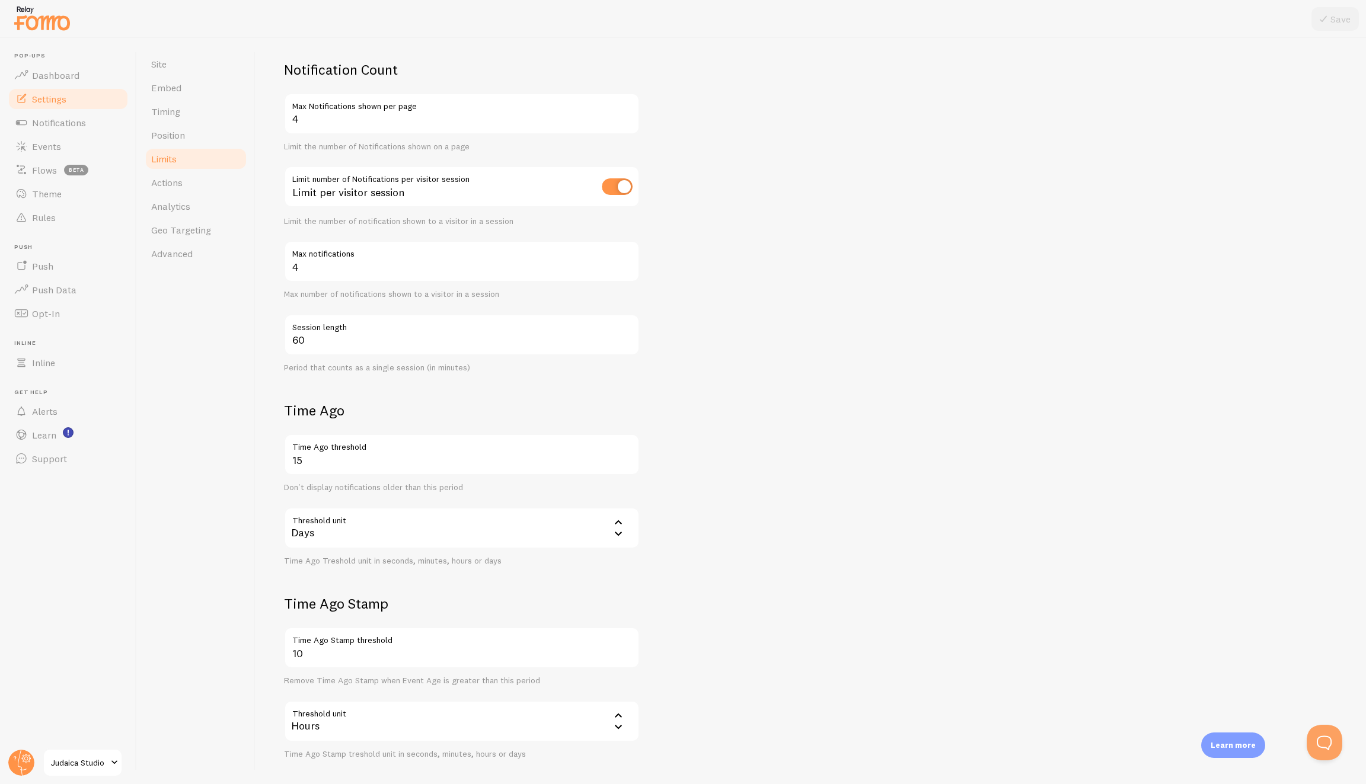
scroll to position [75, 0]
click at [159, 175] on link "Actions" at bounding box center [196, 183] width 104 height 24
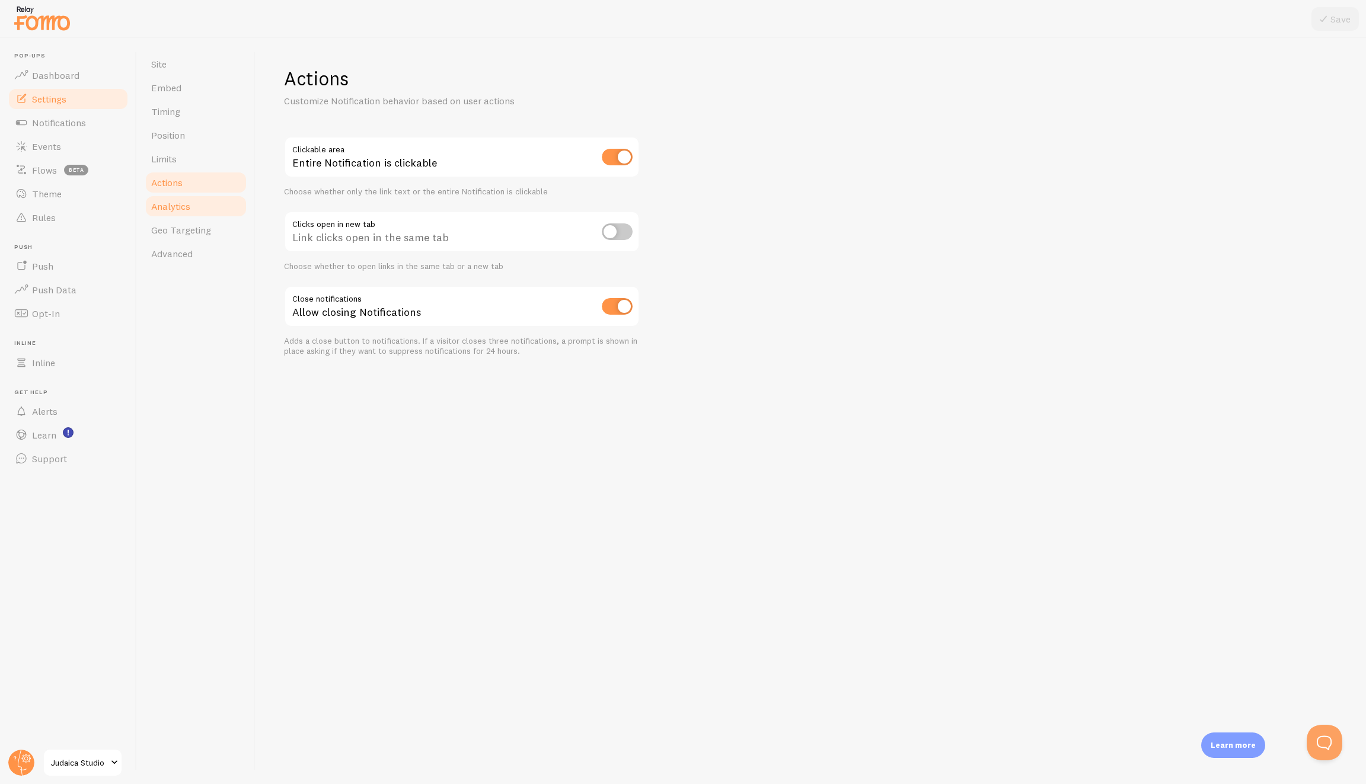
click at [174, 210] on span "Analytics" at bounding box center [170, 206] width 39 height 12
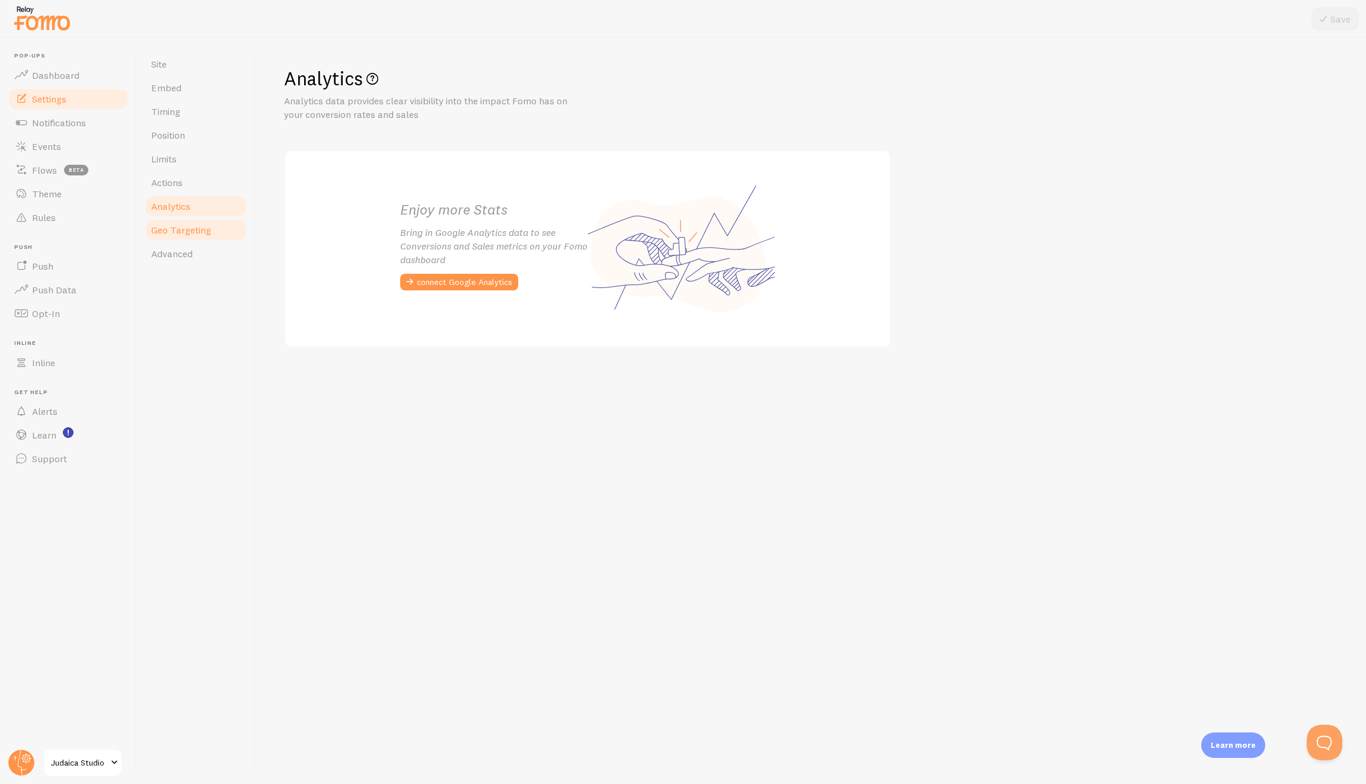
click at [193, 229] on span "Geo Targeting" at bounding box center [181, 230] width 60 height 12
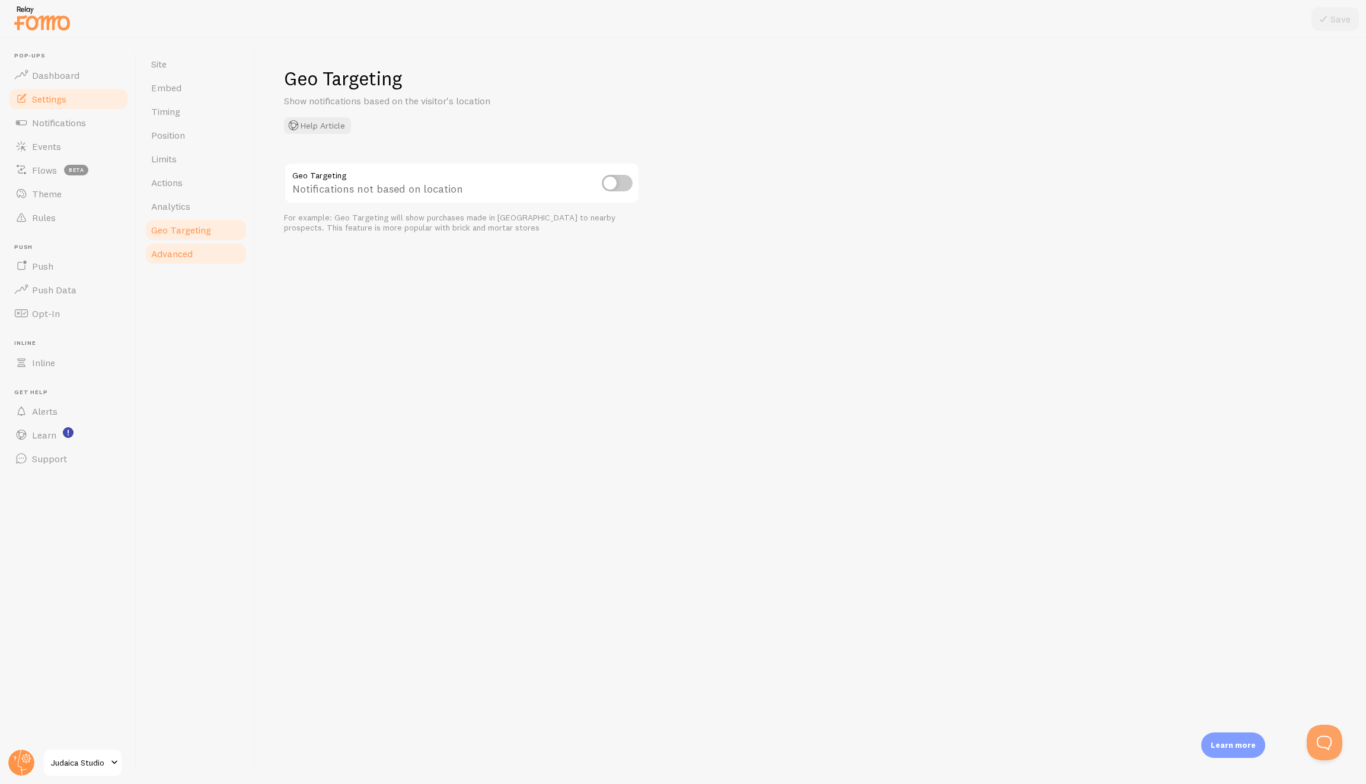
click at [195, 249] on link "Advanced" at bounding box center [196, 254] width 104 height 24
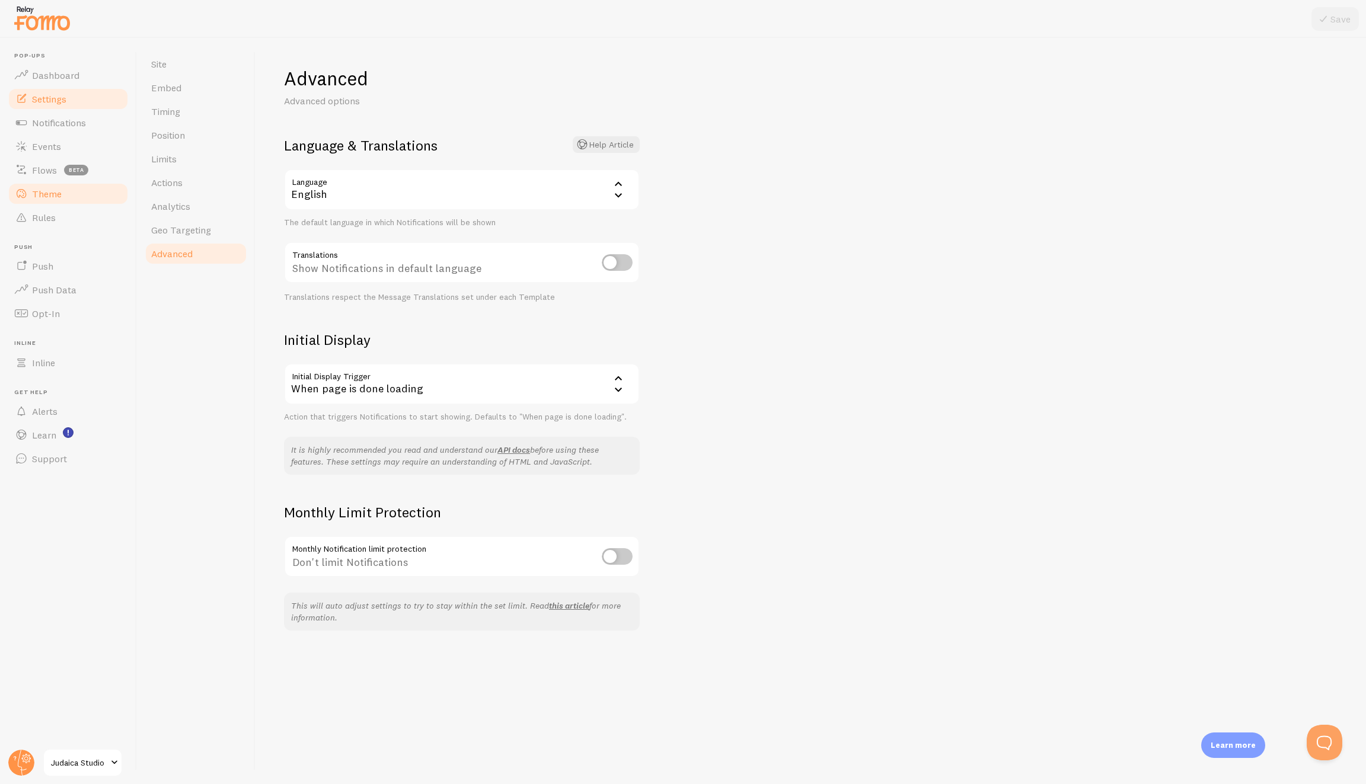
click at [60, 189] on span "Theme" at bounding box center [47, 194] width 30 height 12
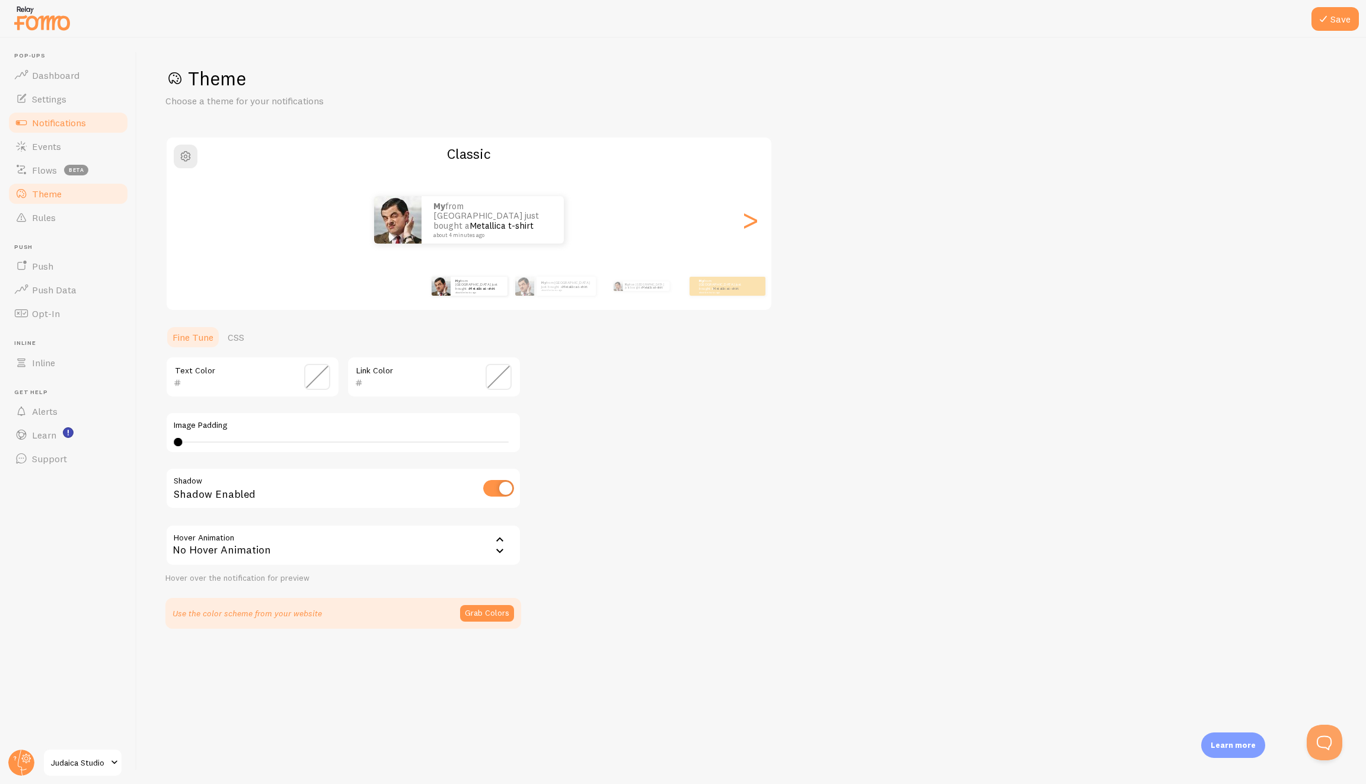
click at [51, 117] on span "Notifications" at bounding box center [59, 123] width 54 height 12
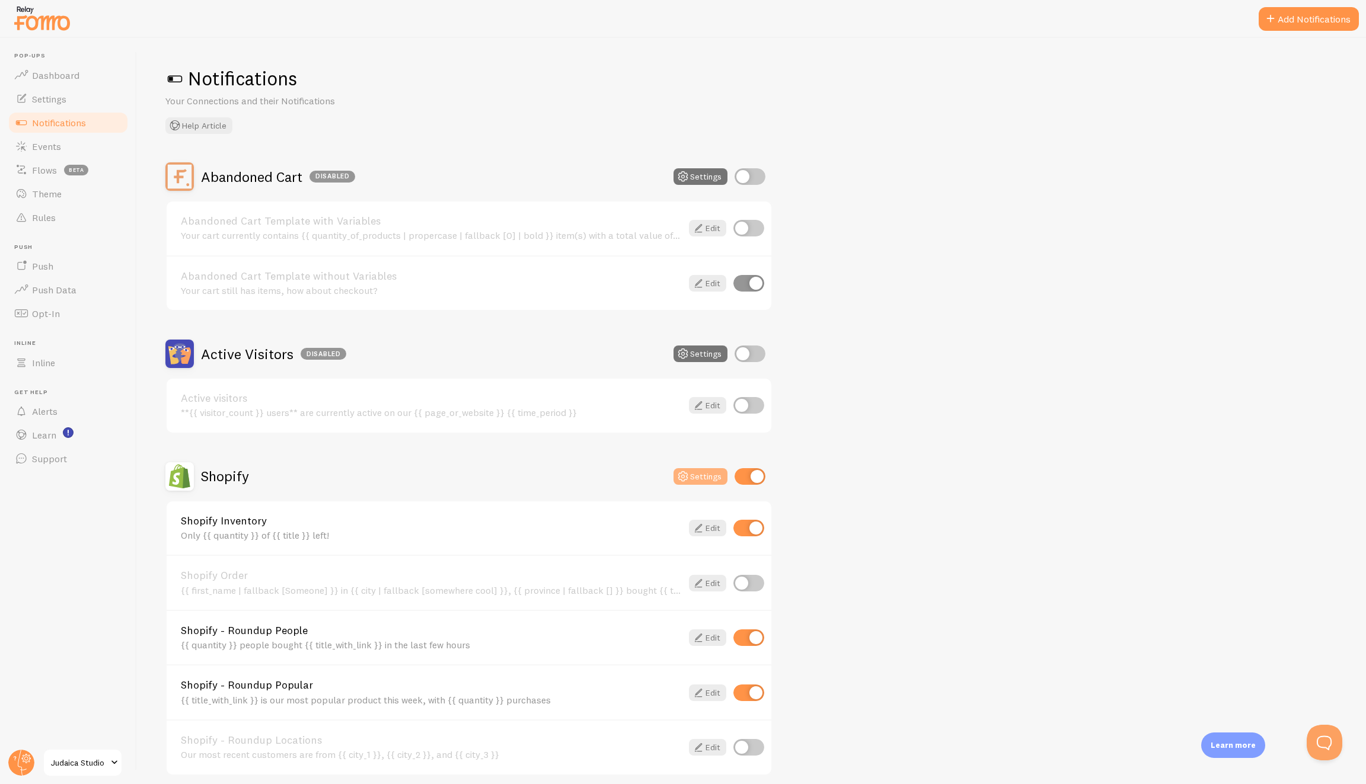
click at [714, 473] on button "Settings" at bounding box center [701, 476] width 54 height 17
click at [323, 528] on div "Shopify Inventory Only {{ quantity }} of {{ title }} left!" at bounding box center [431, 528] width 501 height 25
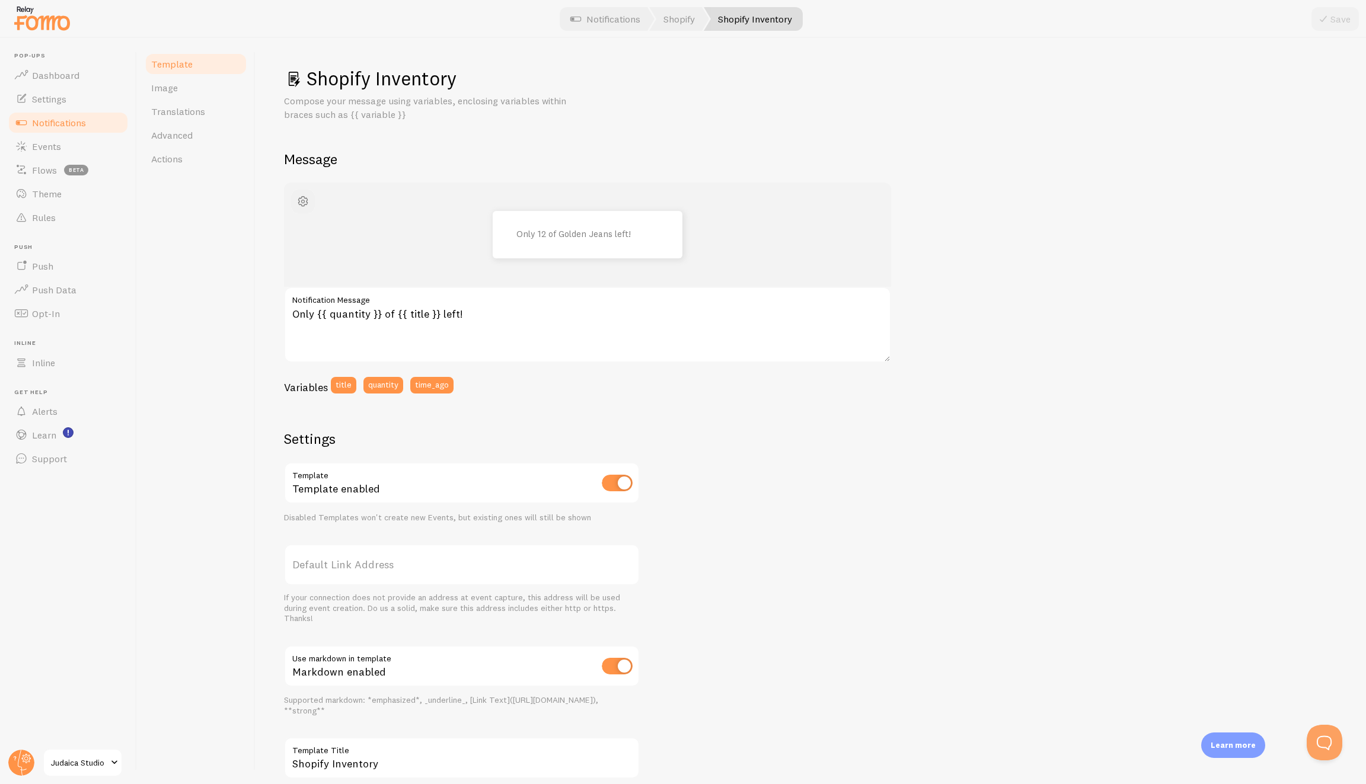
click at [296, 205] on span "button" at bounding box center [303, 201] width 14 height 14
click at [296, 206] on span "button" at bounding box center [303, 201] width 14 height 14
click at [397, 122] on div "Shopify Inventory Compose your message using variables, enclosing variables wit…" at bounding box center [811, 436] width 1054 height 741
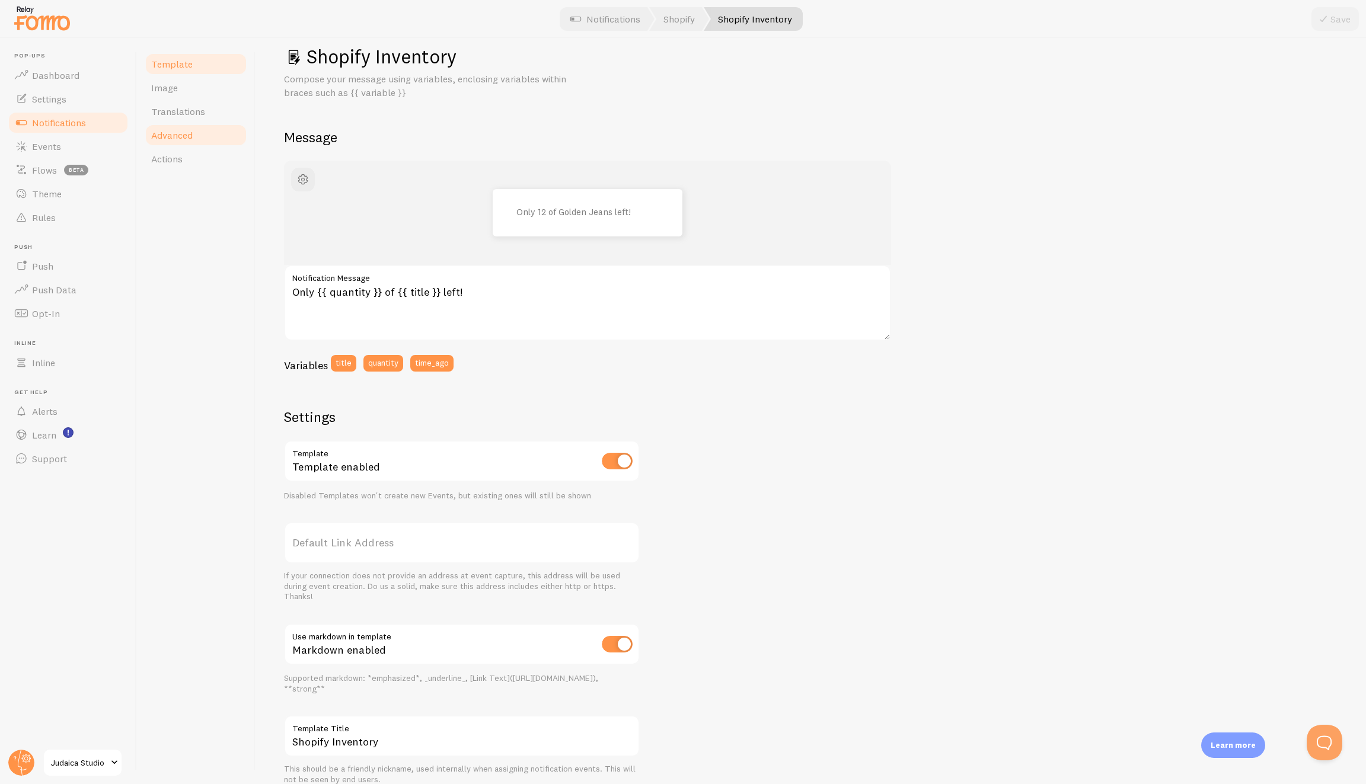
click at [177, 142] on link "Advanced" at bounding box center [196, 135] width 104 height 24
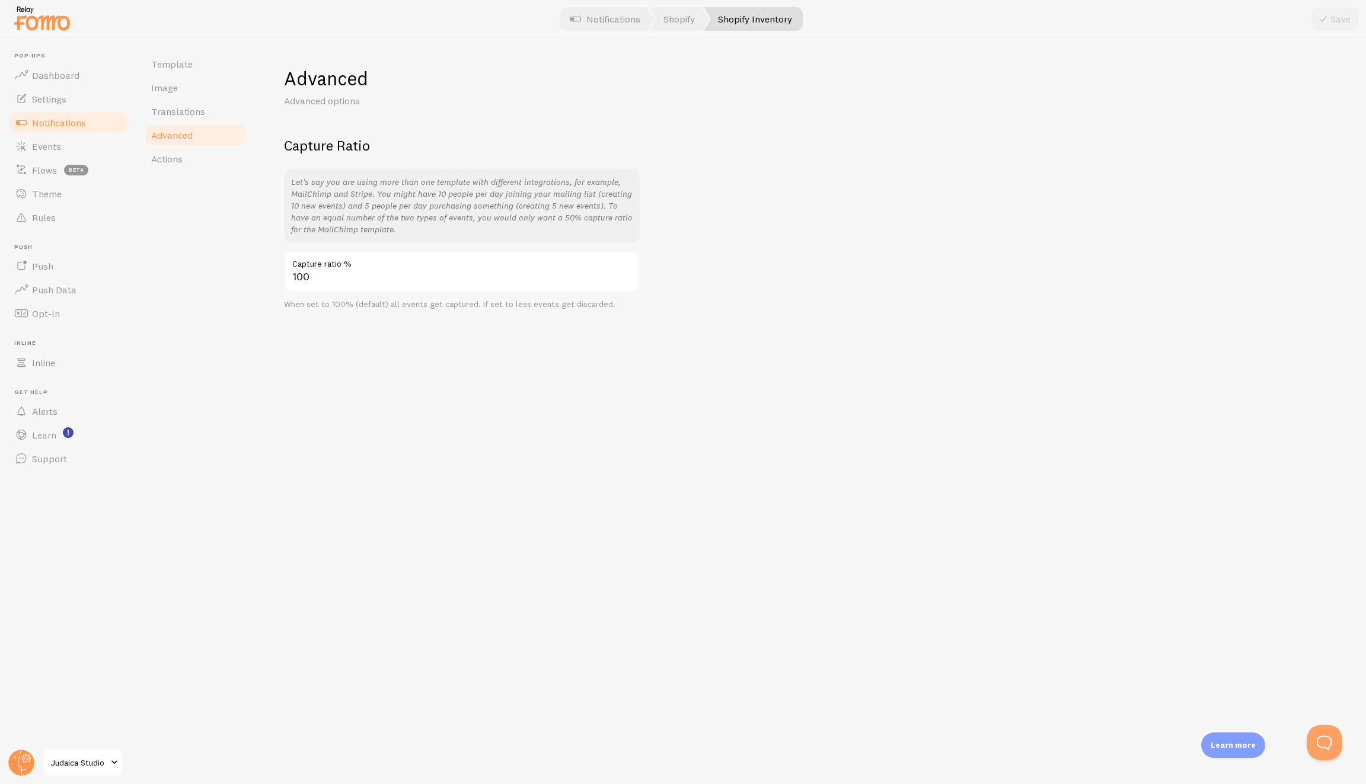
click at [376, 192] on p "Let’s say you are using more than one template with different integrations, for…" at bounding box center [461, 205] width 341 height 59
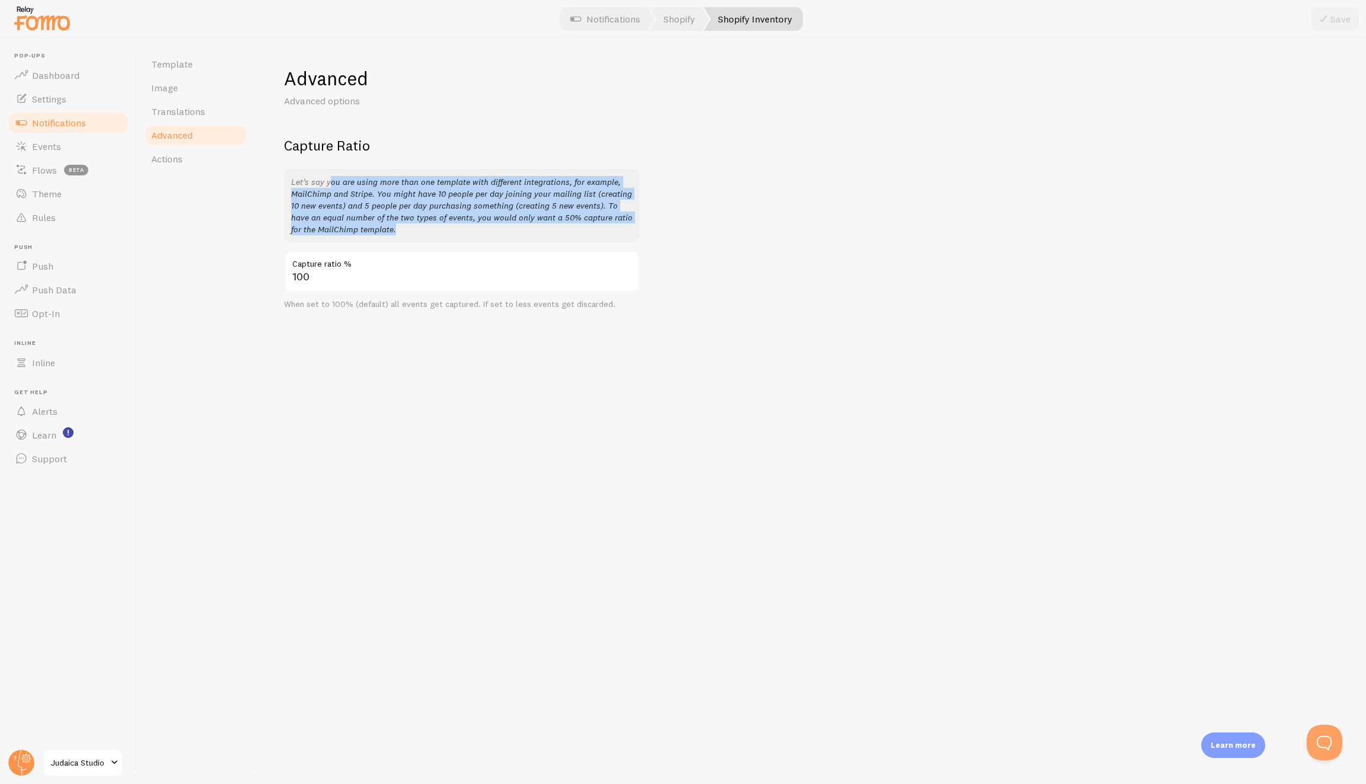
click at [376, 192] on p "Let’s say you are using more than one template with different integrations, for…" at bounding box center [461, 205] width 341 height 59
click at [381, 196] on p "Let’s say you are using more than one template with different integrations, for…" at bounding box center [461, 205] width 341 height 59
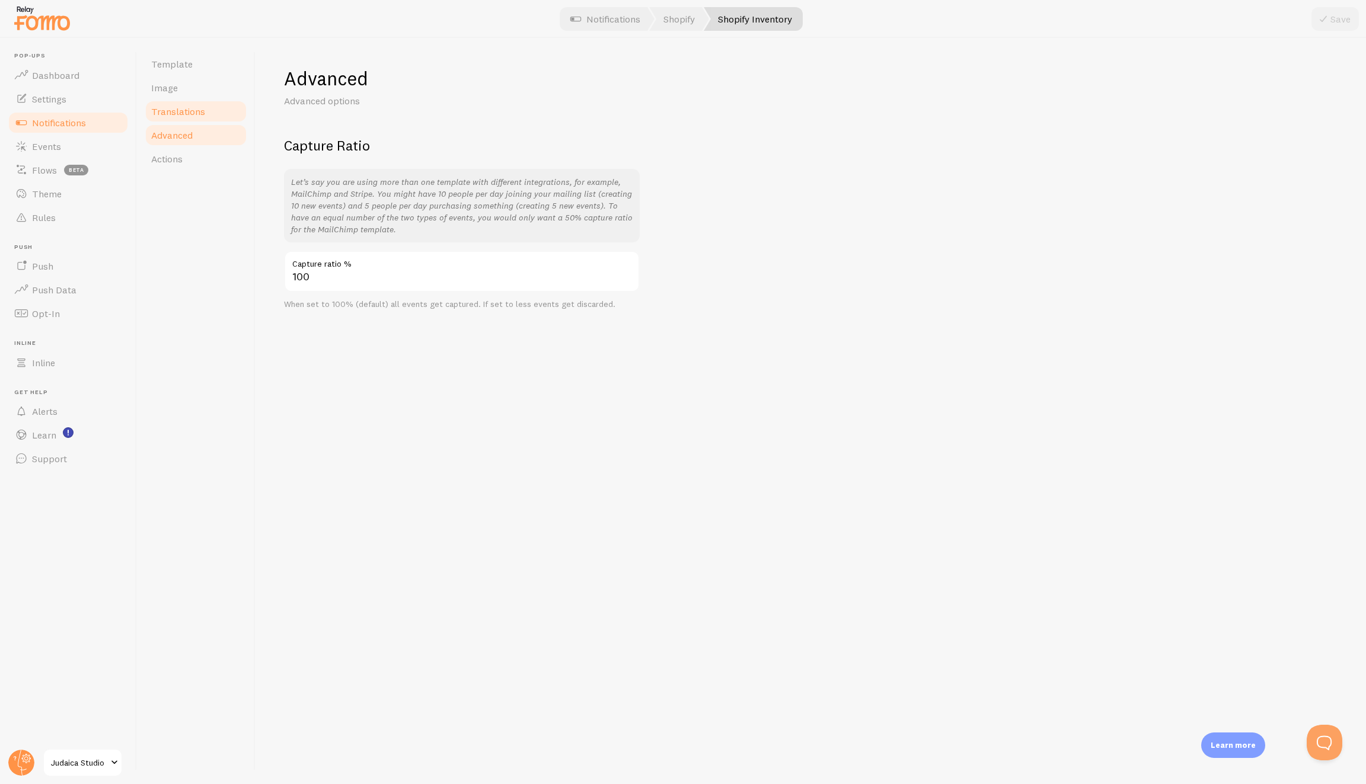
click at [212, 111] on link "Translations" at bounding box center [196, 112] width 104 height 24
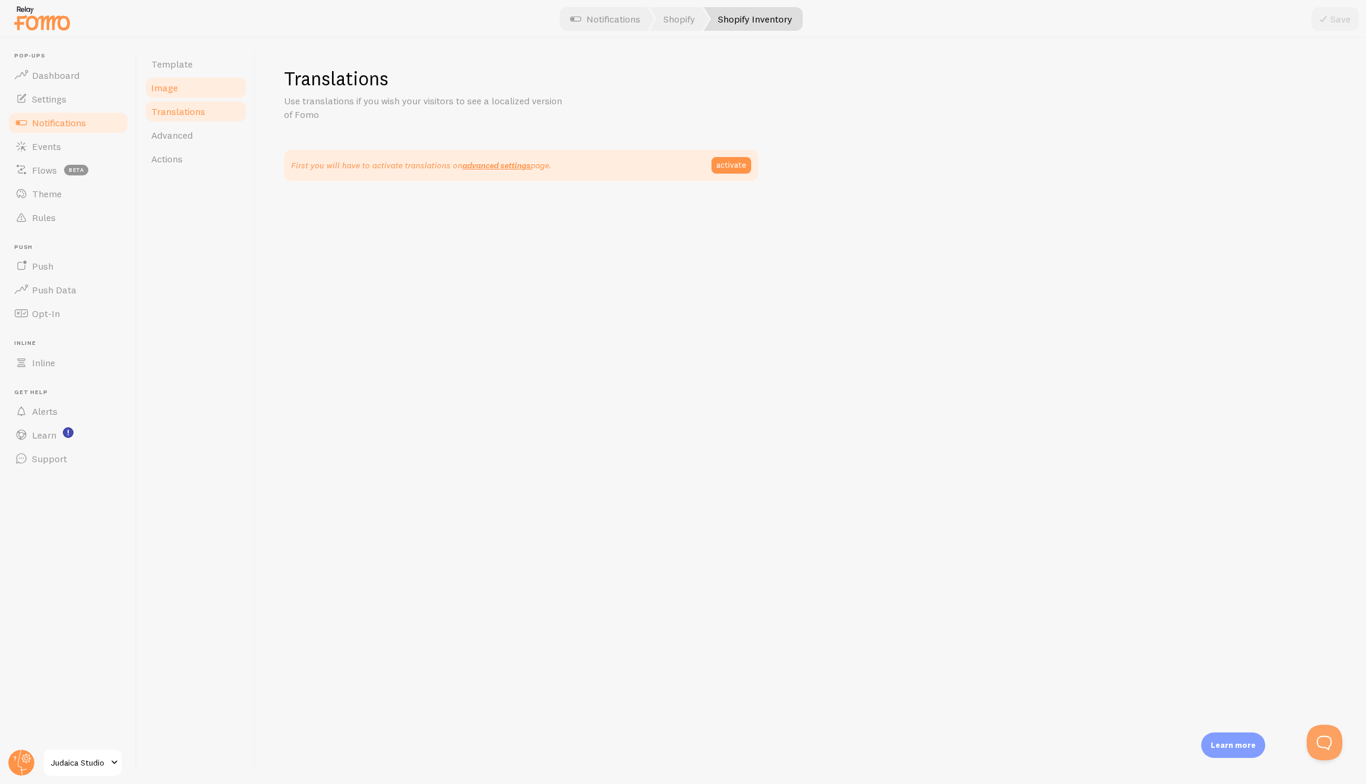
click at [196, 95] on link "Image" at bounding box center [196, 88] width 104 height 24
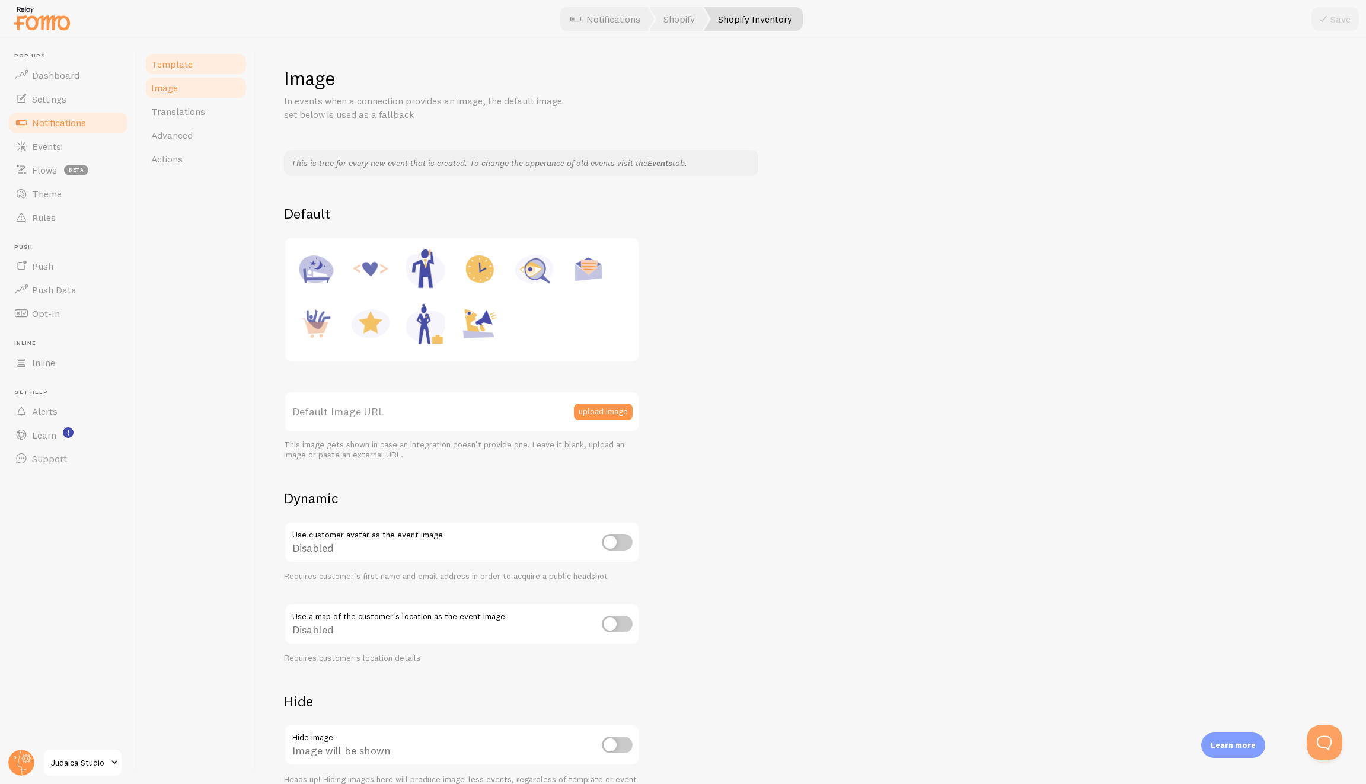
click at [178, 56] on link "Template" at bounding box center [196, 64] width 104 height 24
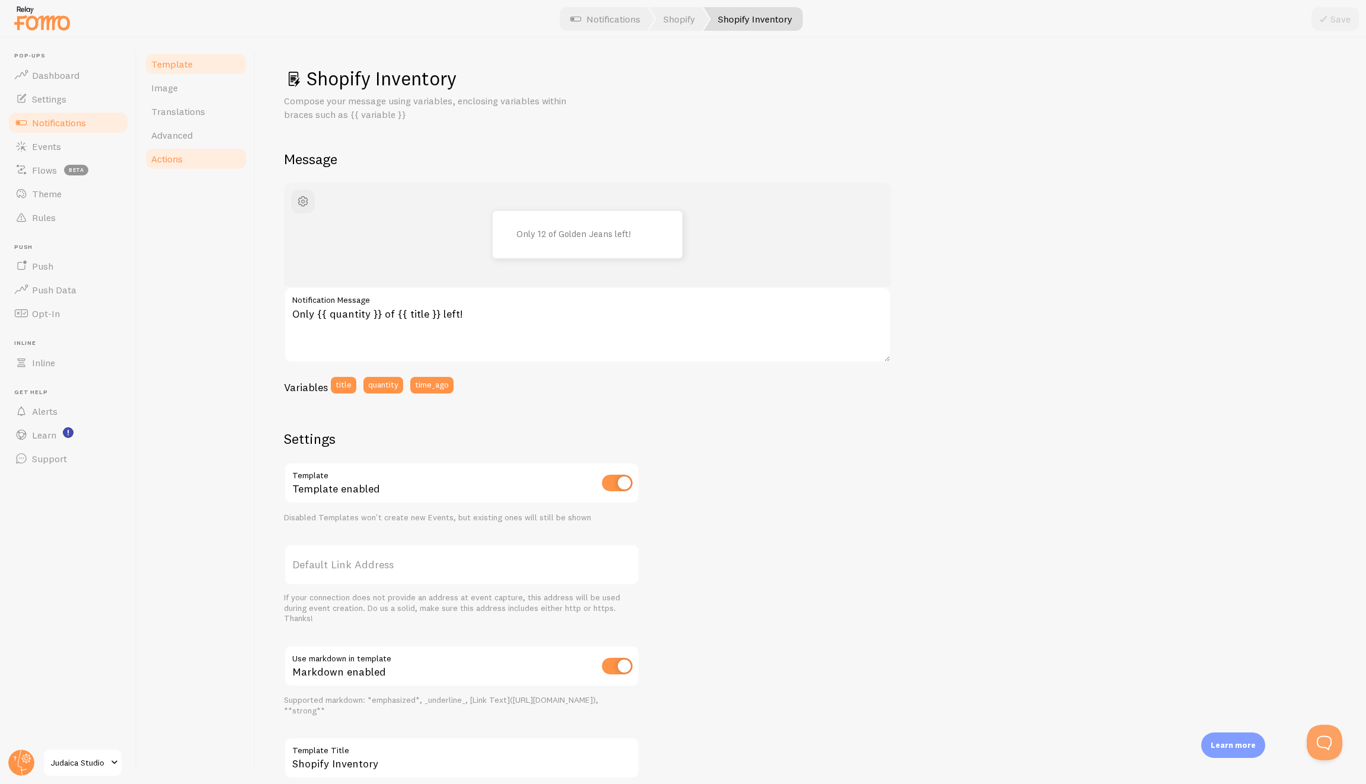
click at [175, 165] on link "Actions" at bounding box center [196, 159] width 104 height 24
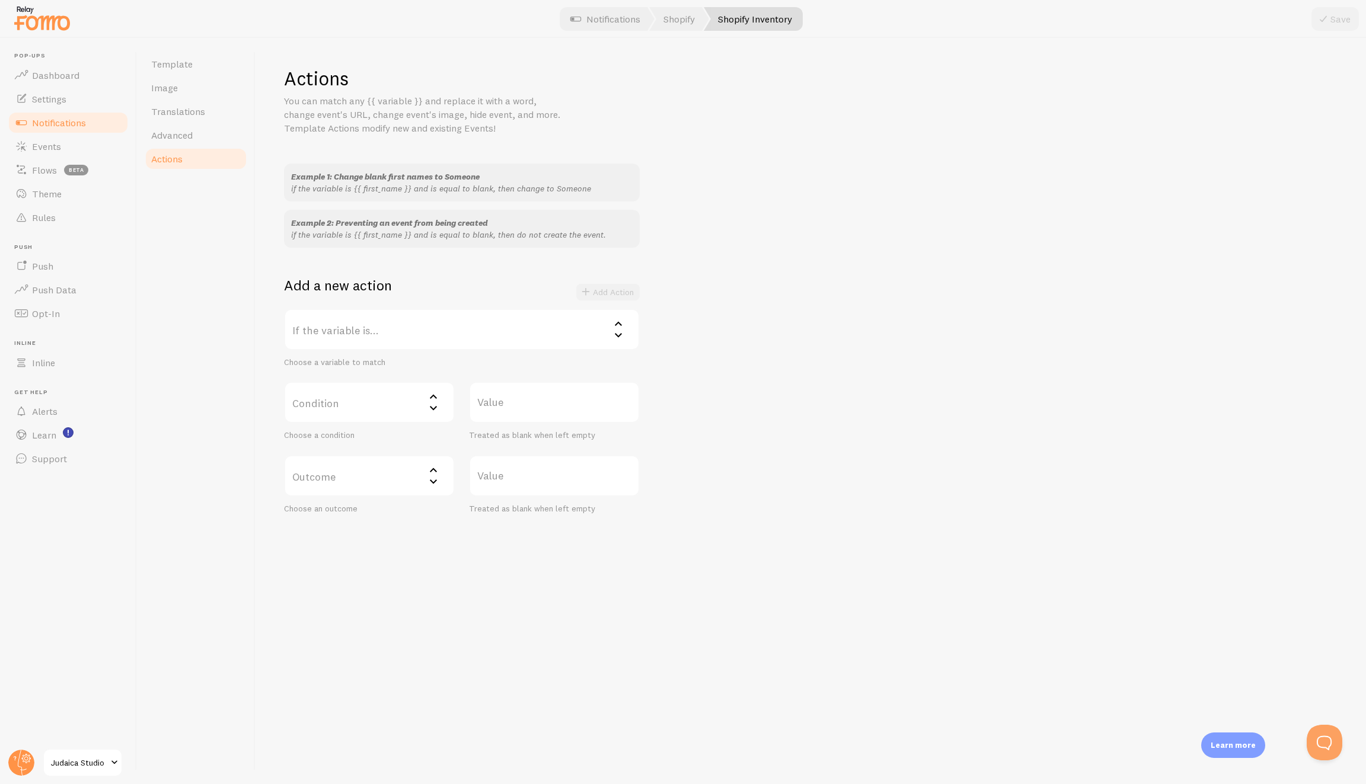
click at [403, 195] on div "Example 1: Change blank first names to Someone if the variable is {{ first_name…" at bounding box center [462, 183] width 356 height 38
click at [414, 179] on span "Example 1: Change blank first names to Someone" at bounding box center [385, 176] width 189 height 11
click at [357, 178] on span "Example 1: Change blank first names to Someone" at bounding box center [385, 176] width 189 height 11
click at [356, 177] on span "Example 1: Change blank first names to Someone" at bounding box center [385, 176] width 189 height 11
click at [356, 178] on span "Example 1: Change blank first names to Someone" at bounding box center [385, 176] width 189 height 11
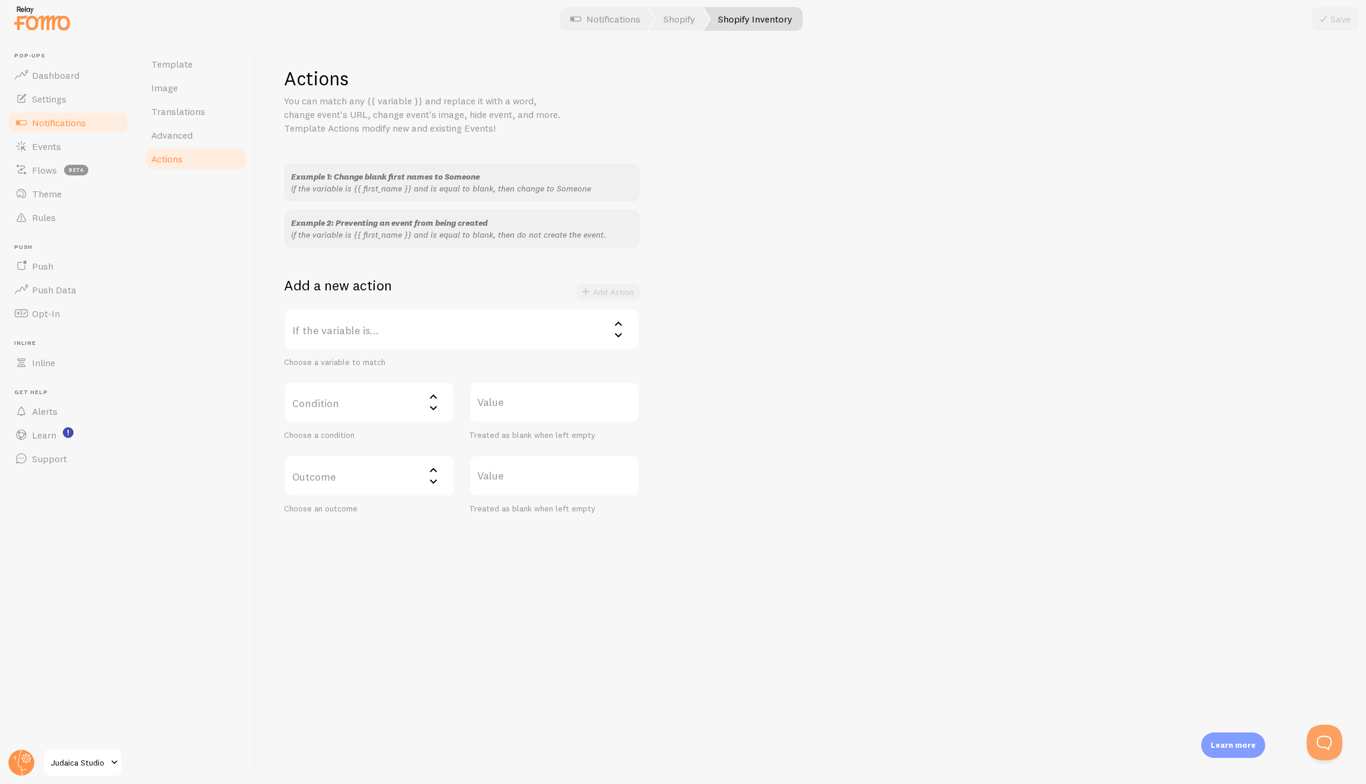
click at [585, 311] on label "If the variable is..." at bounding box center [462, 330] width 356 height 42
click at [608, 242] on div "Example 2: Preventing an event from being created if the variable is {{ first_n…" at bounding box center [462, 229] width 356 height 38
click at [471, 314] on label "If the variable is..." at bounding box center [462, 330] width 356 height 42
click at [451, 248] on div "Example 1: Change blank first names to Someone if the variable is {{ first_name…" at bounding box center [811, 339] width 1054 height 350
click at [357, 388] on label "Condition" at bounding box center [369, 403] width 171 height 42
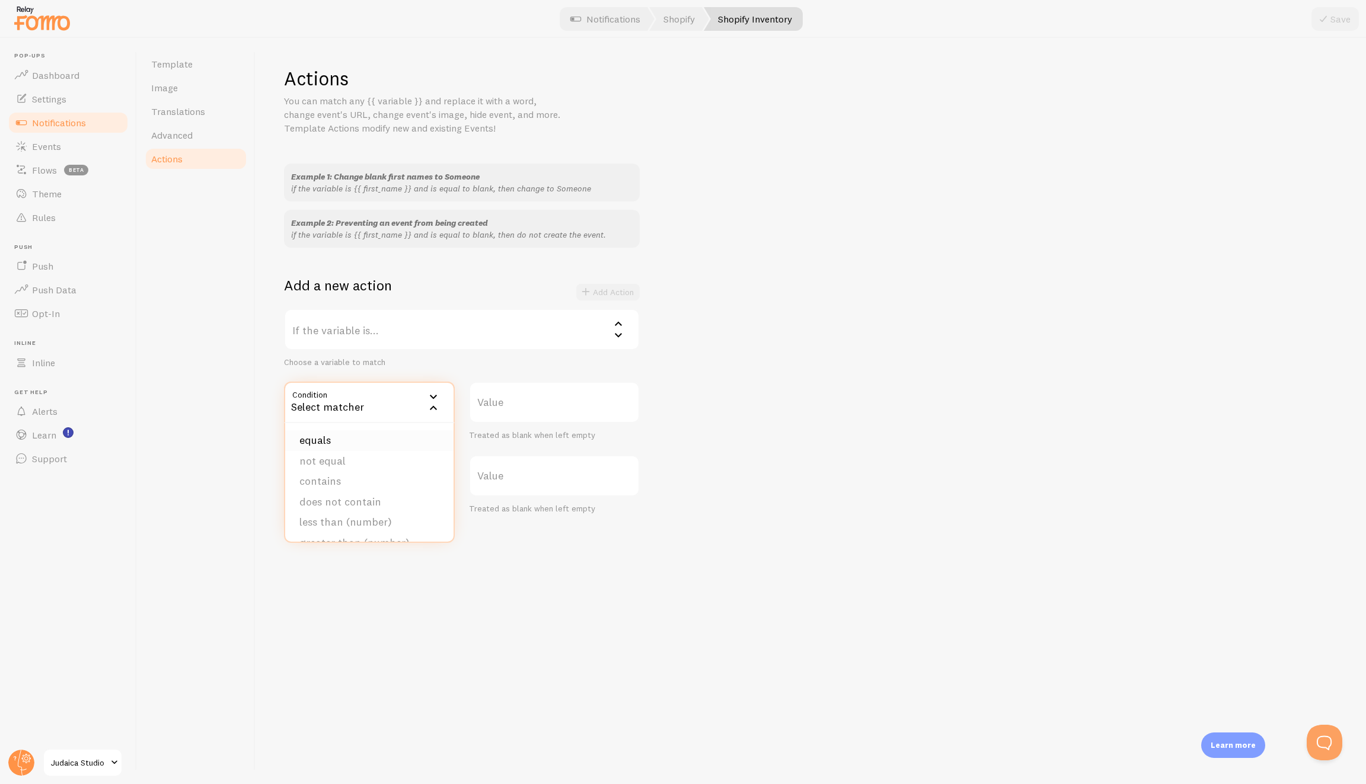
scroll to position [86, 0]
click at [199, 417] on div "Template Image Translations Advanced Actions" at bounding box center [196, 411] width 119 height 746
click at [66, 192] on link "Theme" at bounding box center [68, 194] width 122 height 24
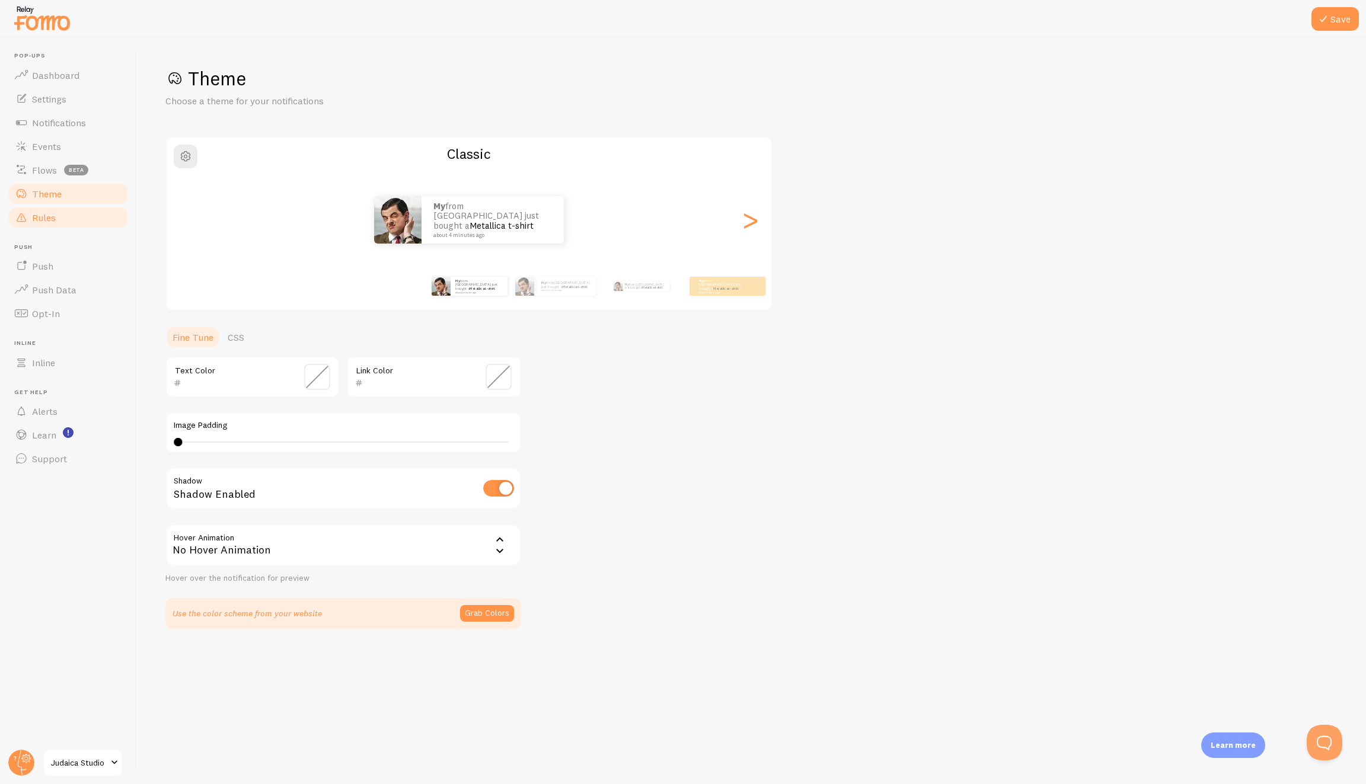
click at [63, 206] on link "Rules" at bounding box center [68, 218] width 122 height 24
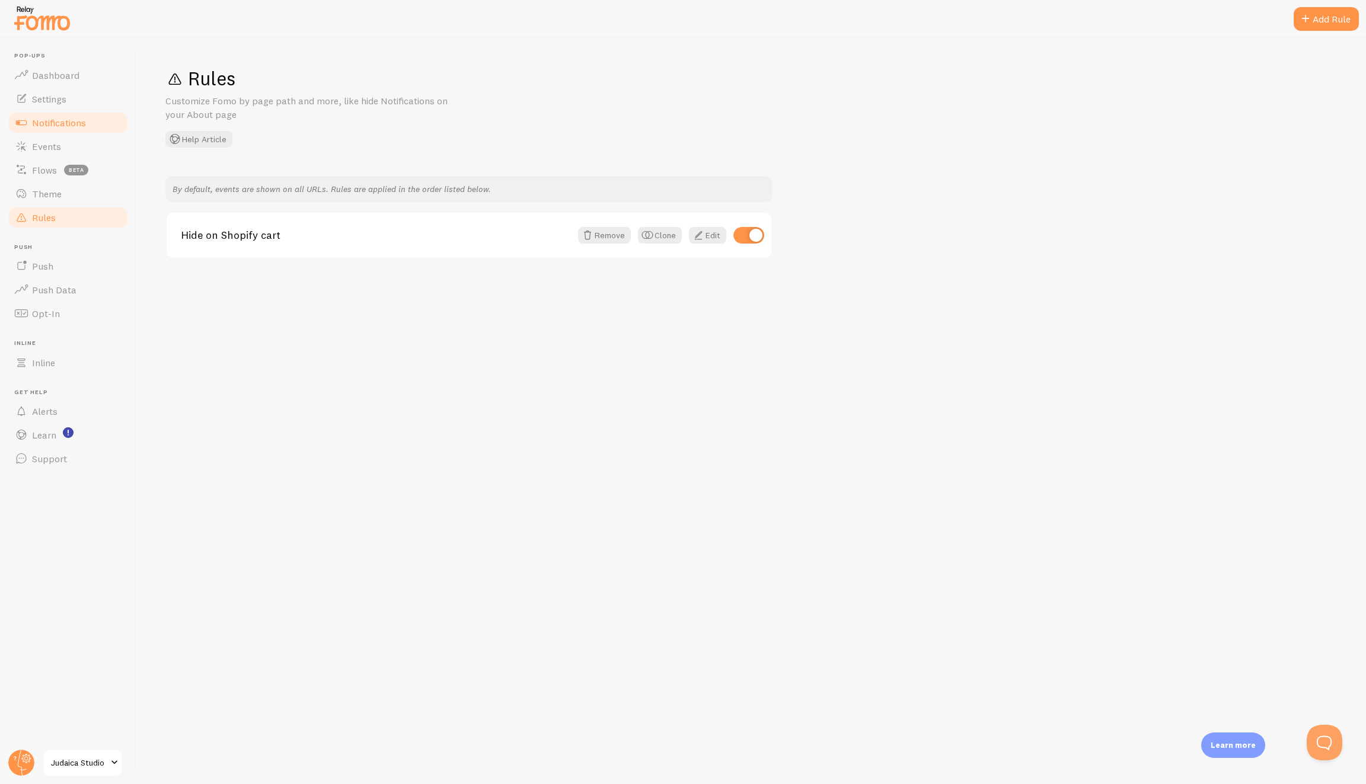
click at [94, 130] on link "Notifications" at bounding box center [68, 123] width 122 height 24
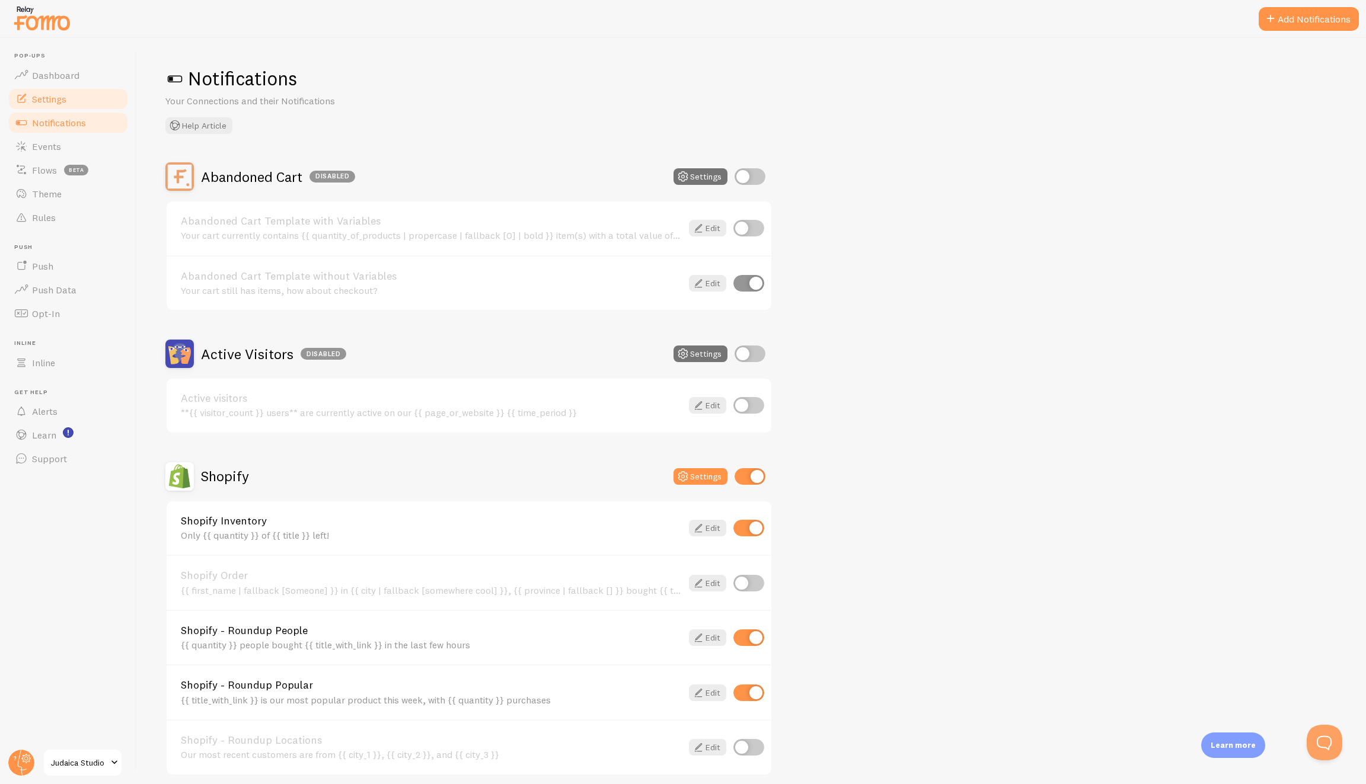
click at [94, 89] on link "Settings" at bounding box center [68, 99] width 122 height 24
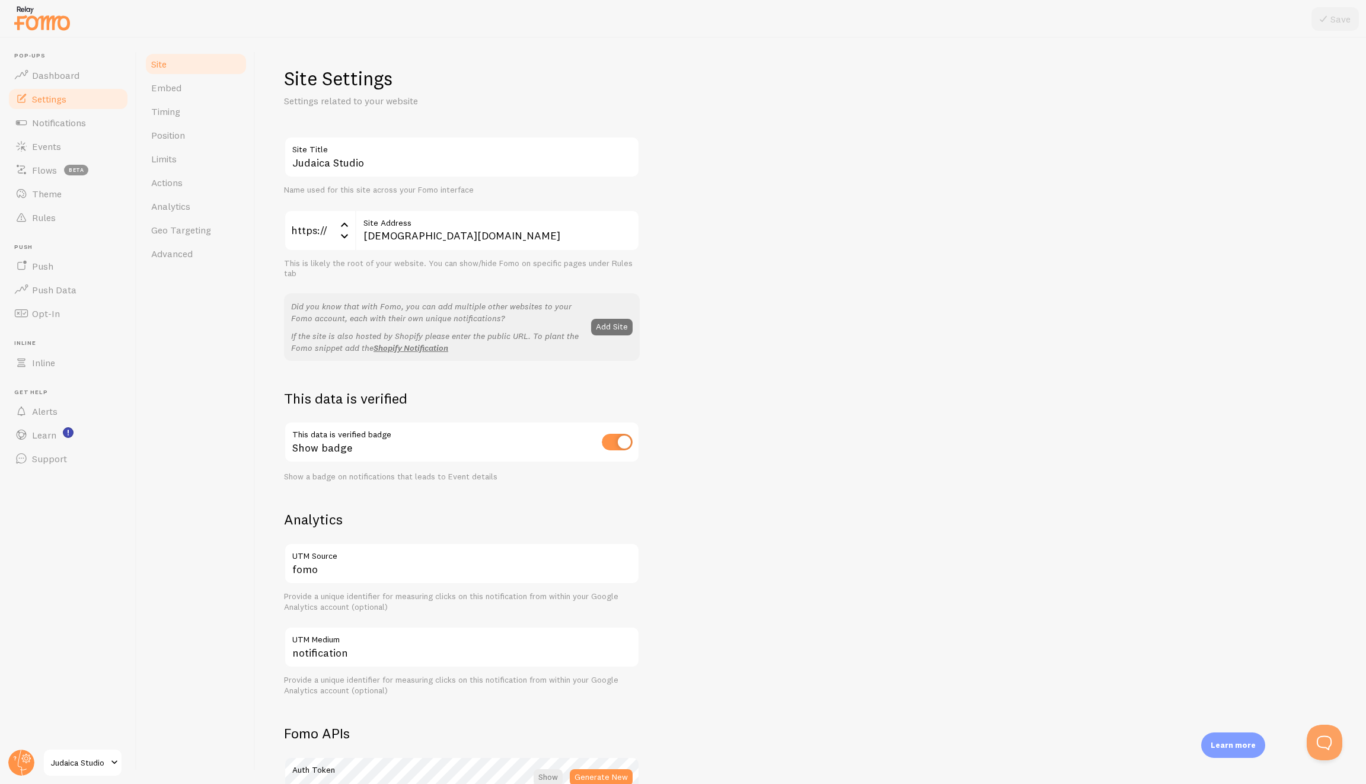
click at [194, 284] on div "Site Embed Timing Position Limits Actions Analytics Geo Targeting Advanced" at bounding box center [196, 411] width 119 height 746
click at [189, 255] on span "Advanced" at bounding box center [172, 254] width 42 height 12
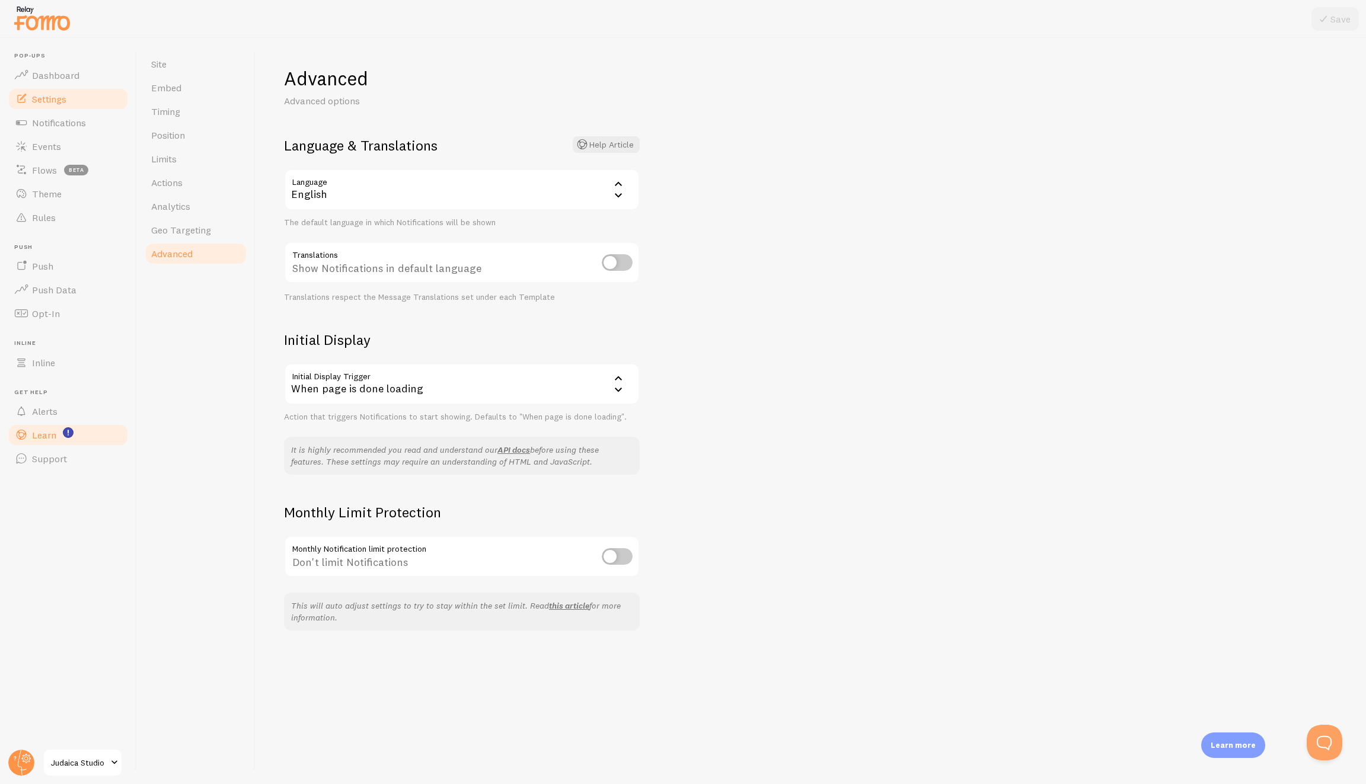
click at [53, 438] on span "Learn" at bounding box center [44, 435] width 24 height 12
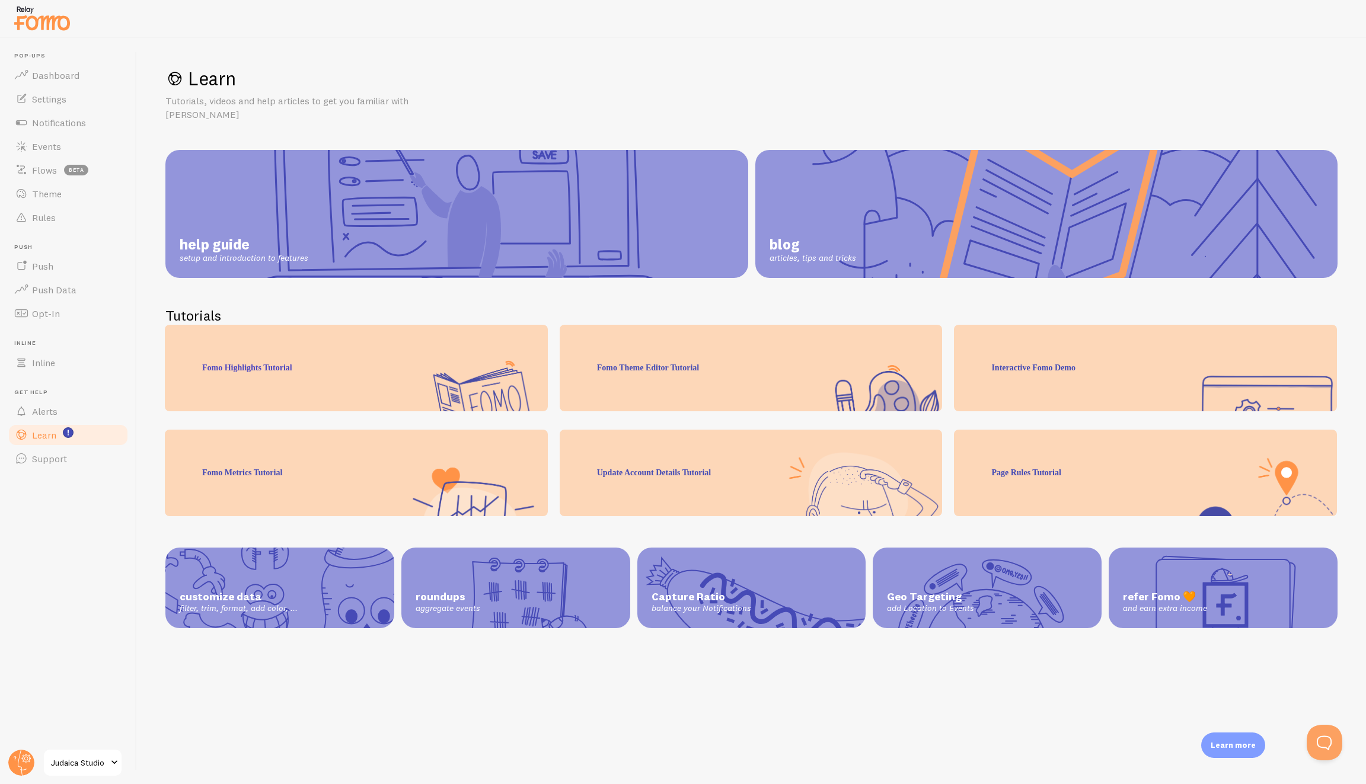
click at [235, 604] on span "filter, trim, format, add color, ..." at bounding box center [280, 609] width 200 height 11
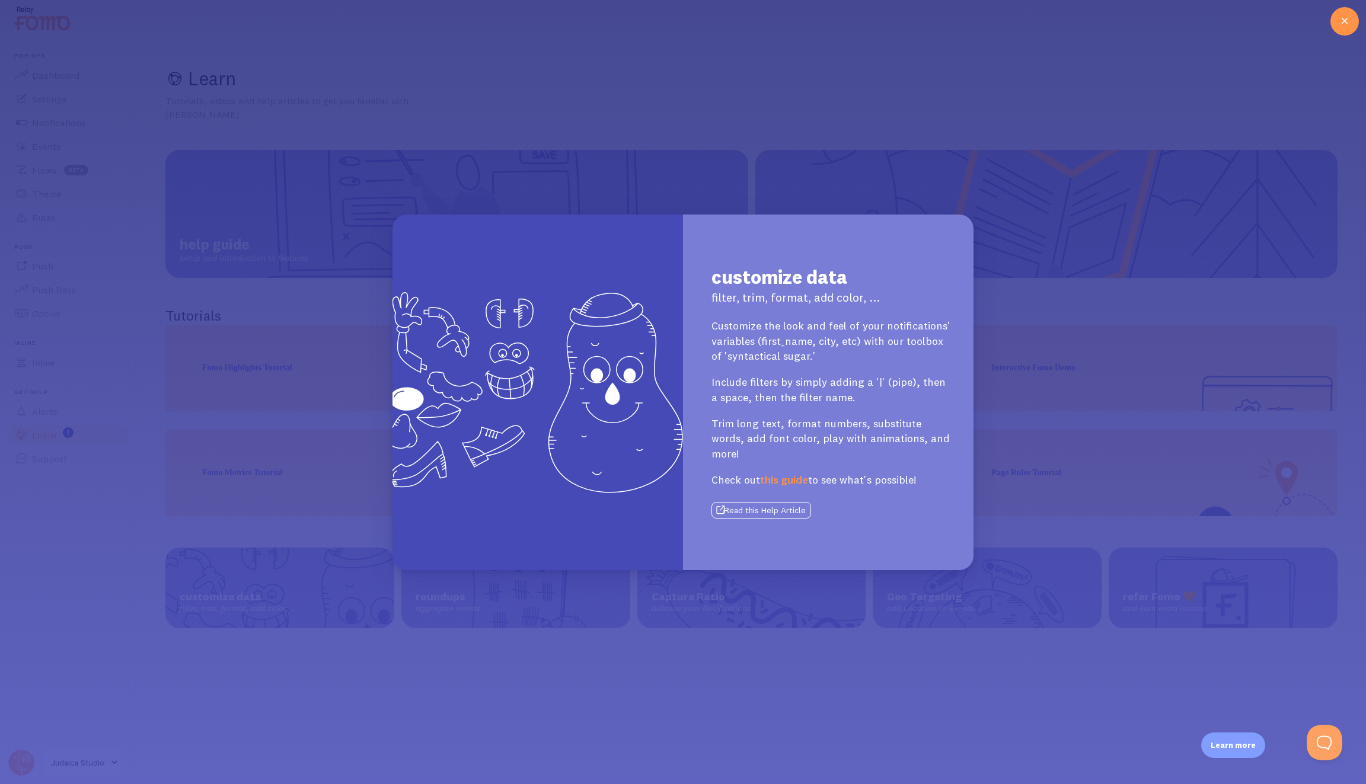
click at [790, 473] on link "this guide" at bounding box center [784, 480] width 48 height 14
